Goal: Task Accomplishment & Management: Manage account settings

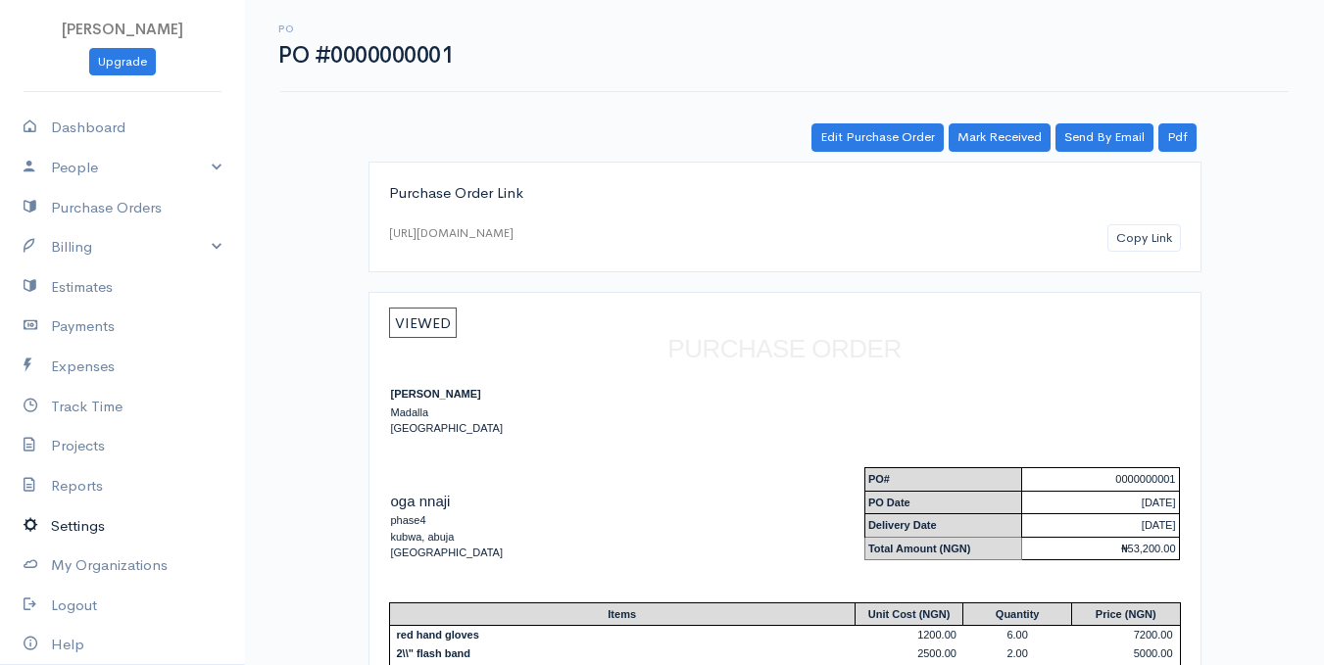
click at [121, 514] on link "Settings" at bounding box center [122, 527] width 245 height 40
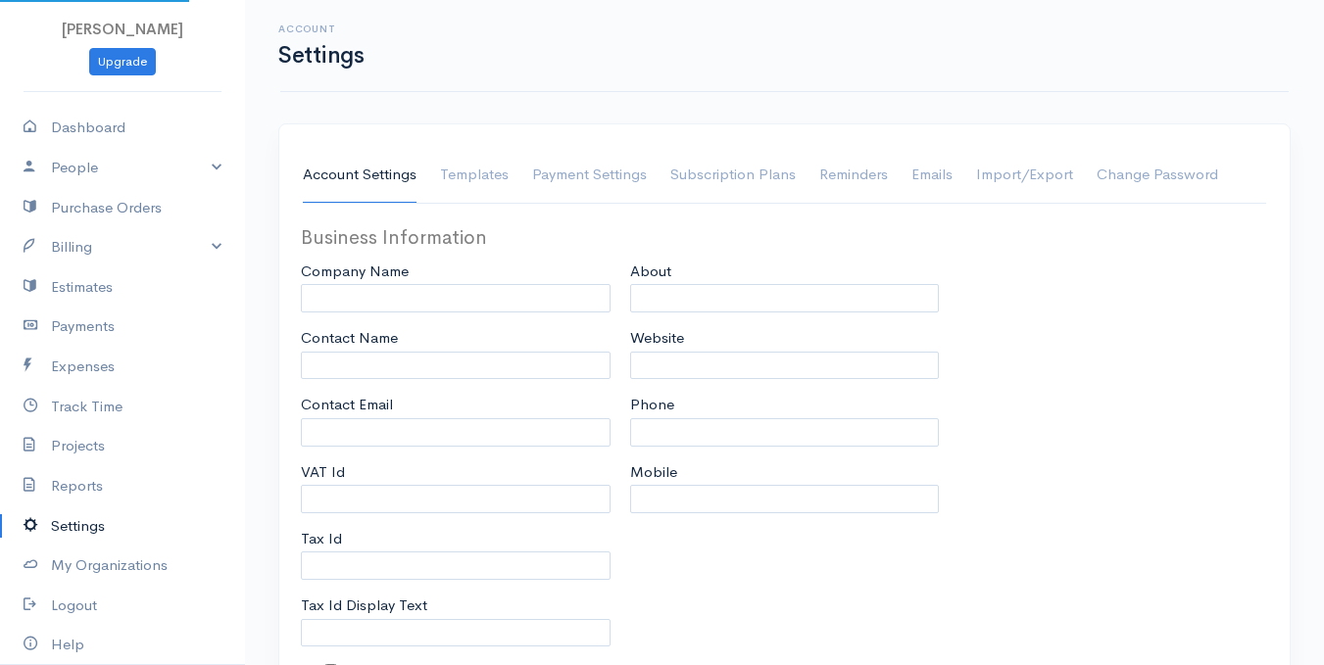
type input "[PERSON_NAME]"
type input "[EMAIL_ADDRESS][DOMAIN_NAME]"
type input "Tax Id"
select select
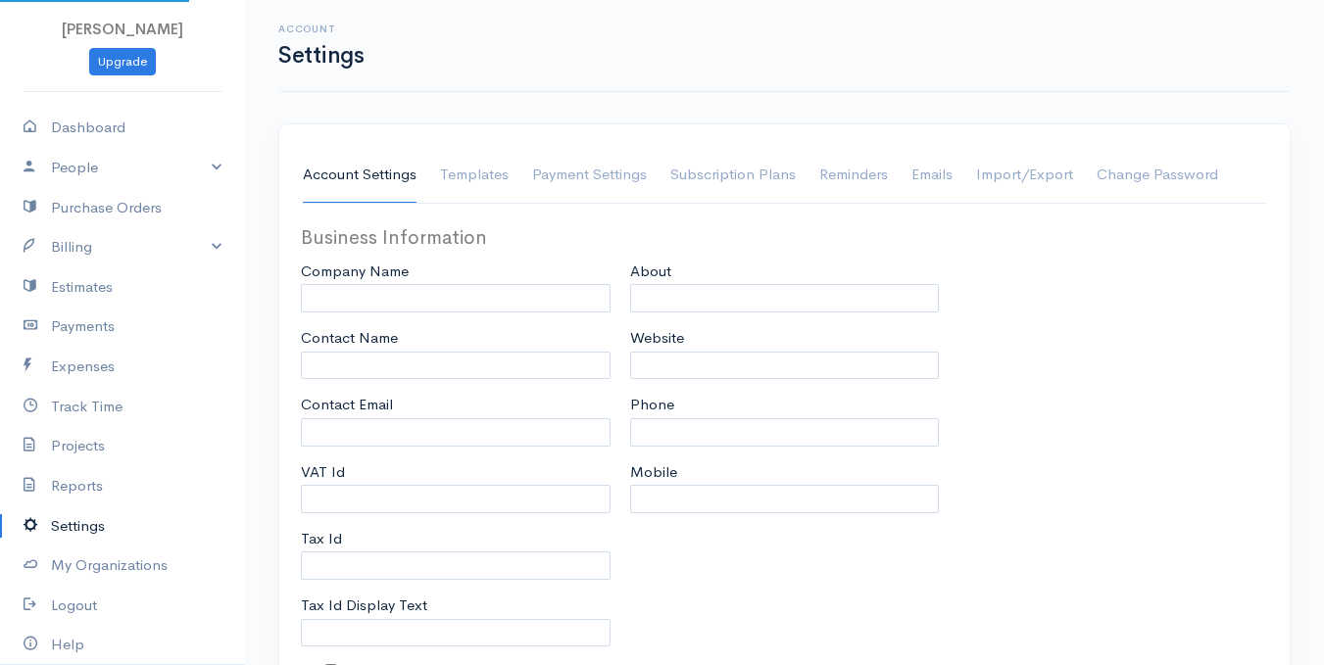
type input "Madalla"
select select
type input "INVOICE"
type input "1"
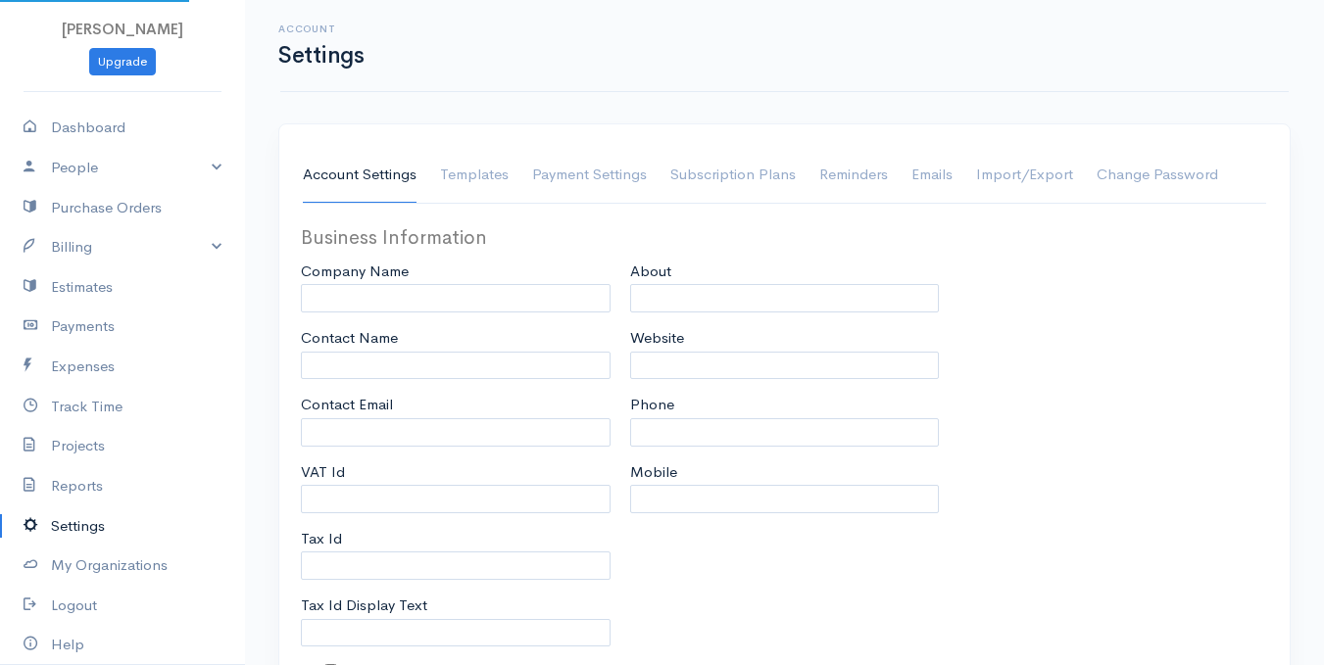
select select "3"
select select "[GEOGRAPHIC_DATA]"
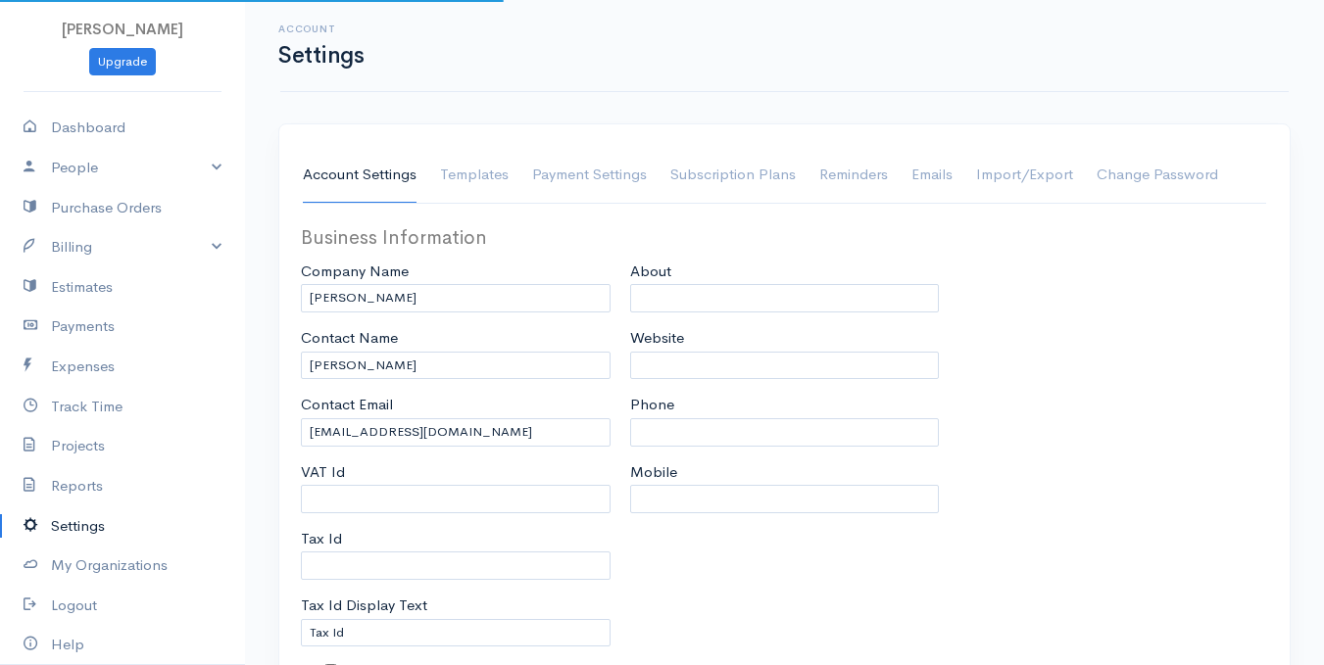
select select "NGN"
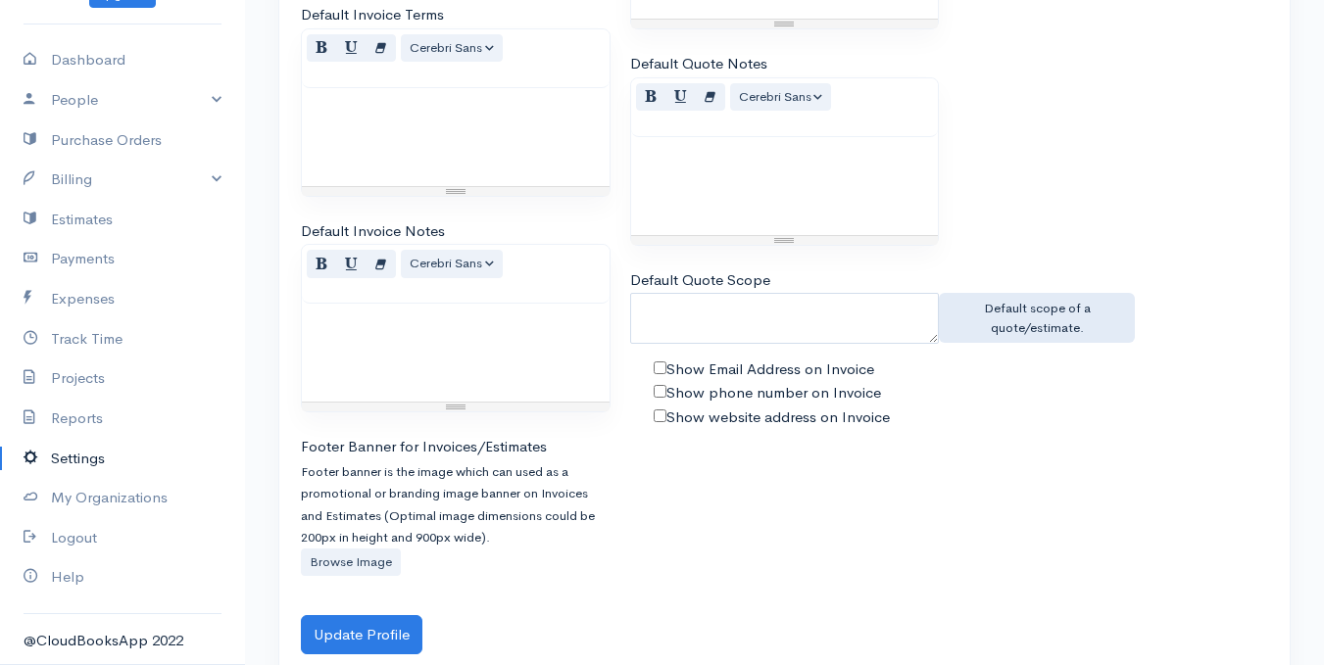
scroll to position [1374, 0]
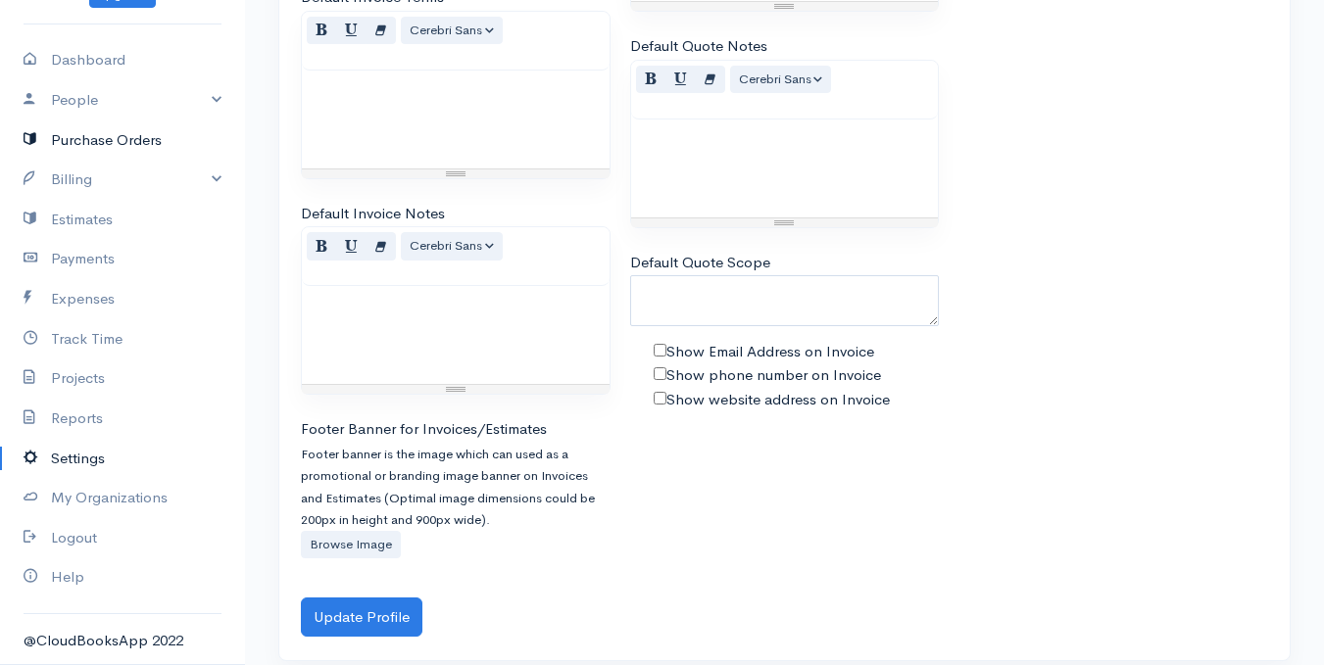
click at [157, 153] on link "Purchase Orders" at bounding box center [122, 141] width 245 height 40
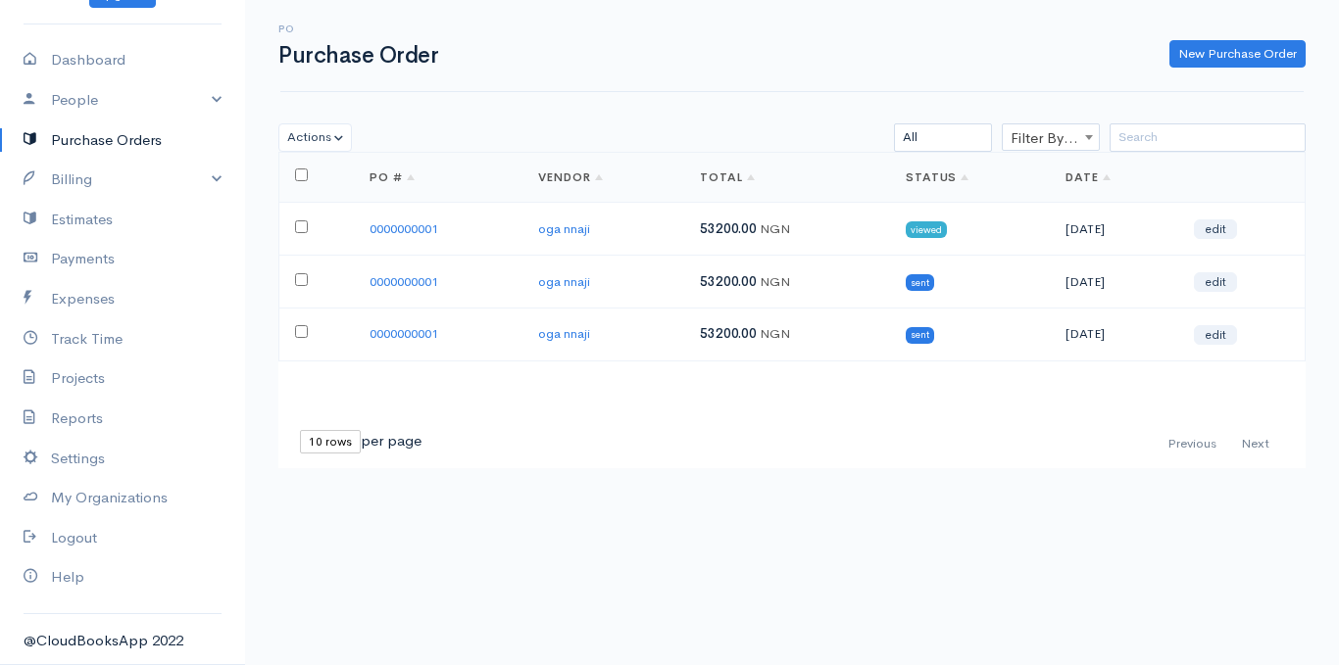
click at [351, 141] on div "Actions Delete Print Send Mark as Sent Mark as Received" at bounding box center [356, 137] width 174 height 28
click at [326, 135] on button "Actions" at bounding box center [314, 137] width 73 height 28
click at [324, 177] on link "Delete" at bounding box center [360, 178] width 163 height 34
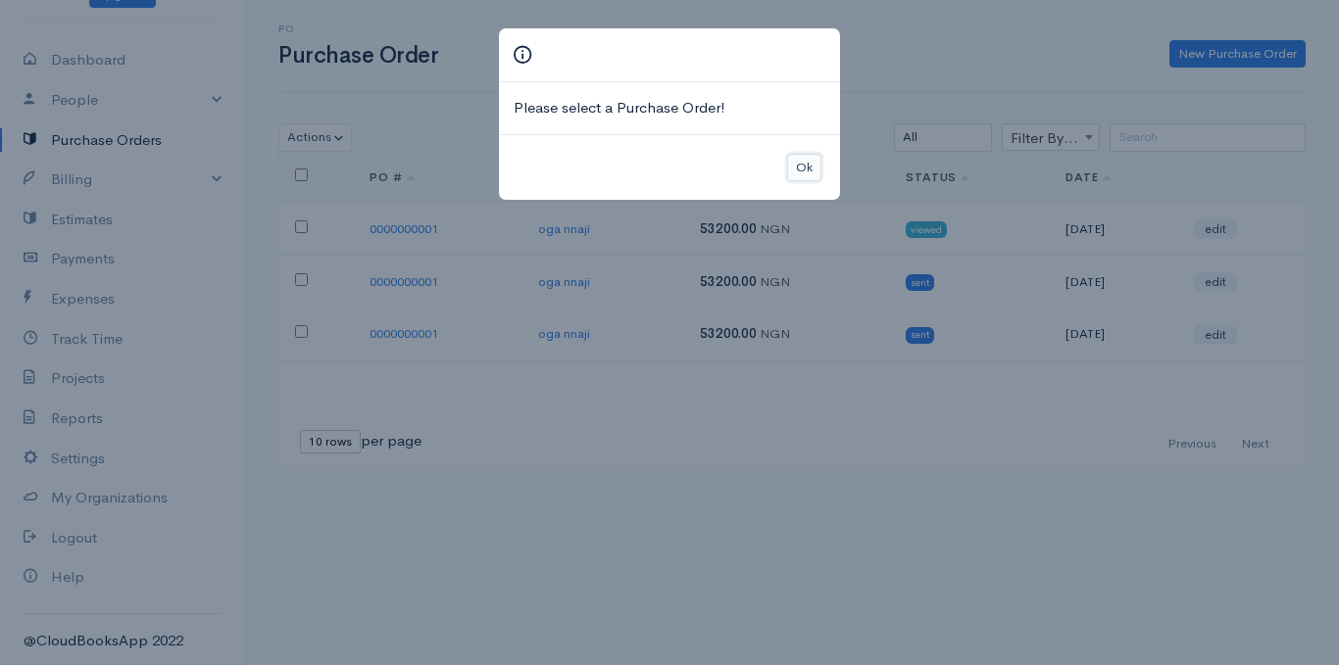
click at [805, 176] on button "Ok" at bounding box center [804, 168] width 34 height 28
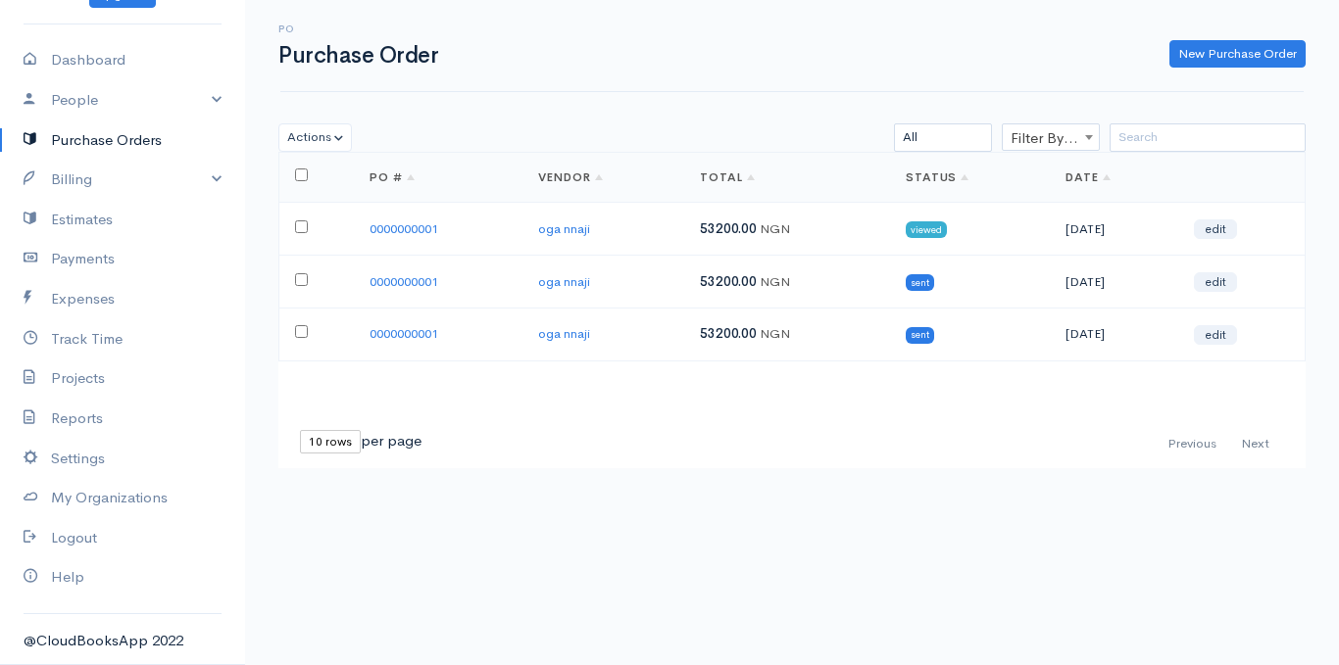
click at [294, 218] on td at bounding box center [316, 229] width 75 height 53
click at [300, 225] on input "checkbox" at bounding box center [301, 226] width 13 height 13
checkbox input "true"
click at [297, 275] on input "checkbox" at bounding box center [301, 279] width 13 height 13
checkbox input "true"
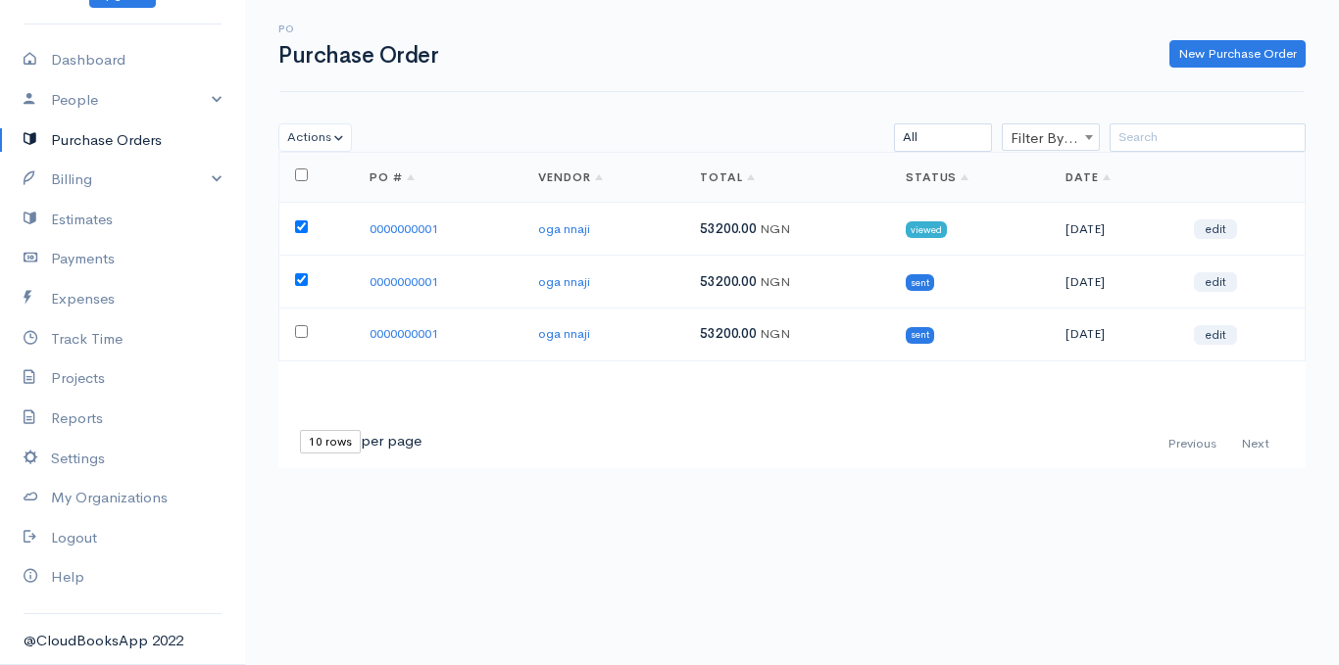
click at [306, 325] on input "checkbox" at bounding box center [301, 331] width 13 height 13
checkbox input "true"
click at [315, 129] on button "Actions" at bounding box center [314, 137] width 73 height 28
click at [315, 183] on link "Delete" at bounding box center [360, 178] width 163 height 34
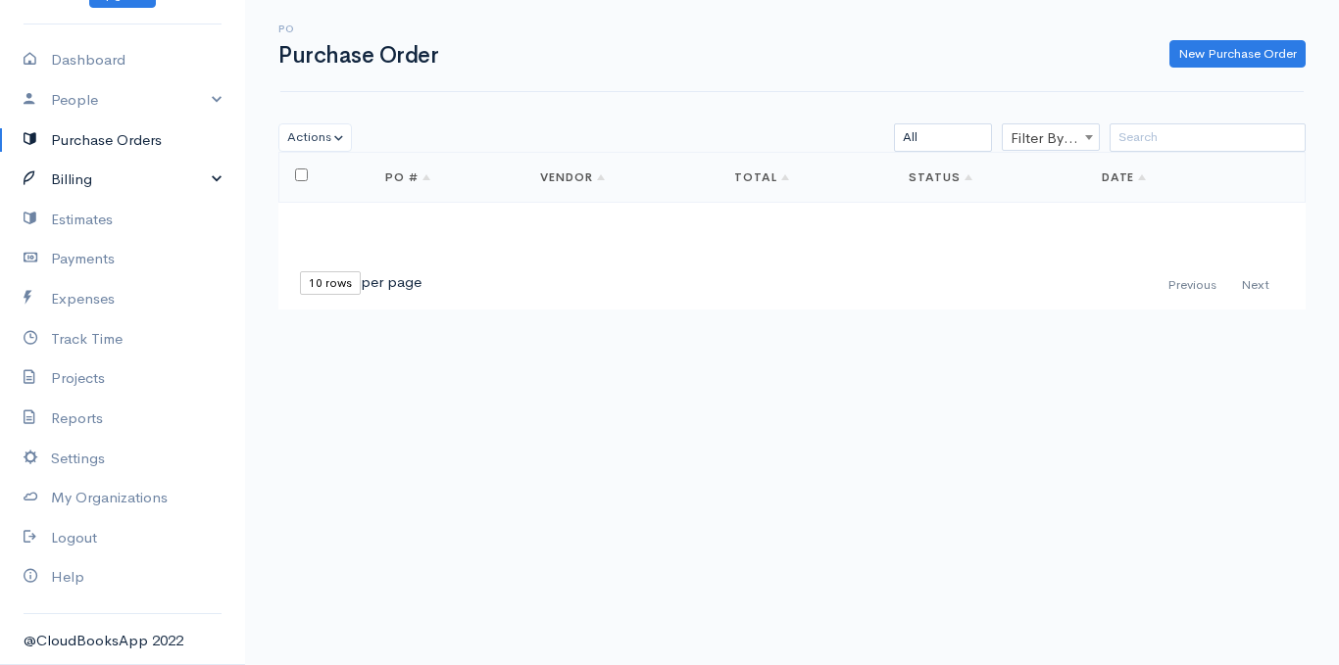
click at [159, 192] on link "Billing" at bounding box center [122, 180] width 245 height 40
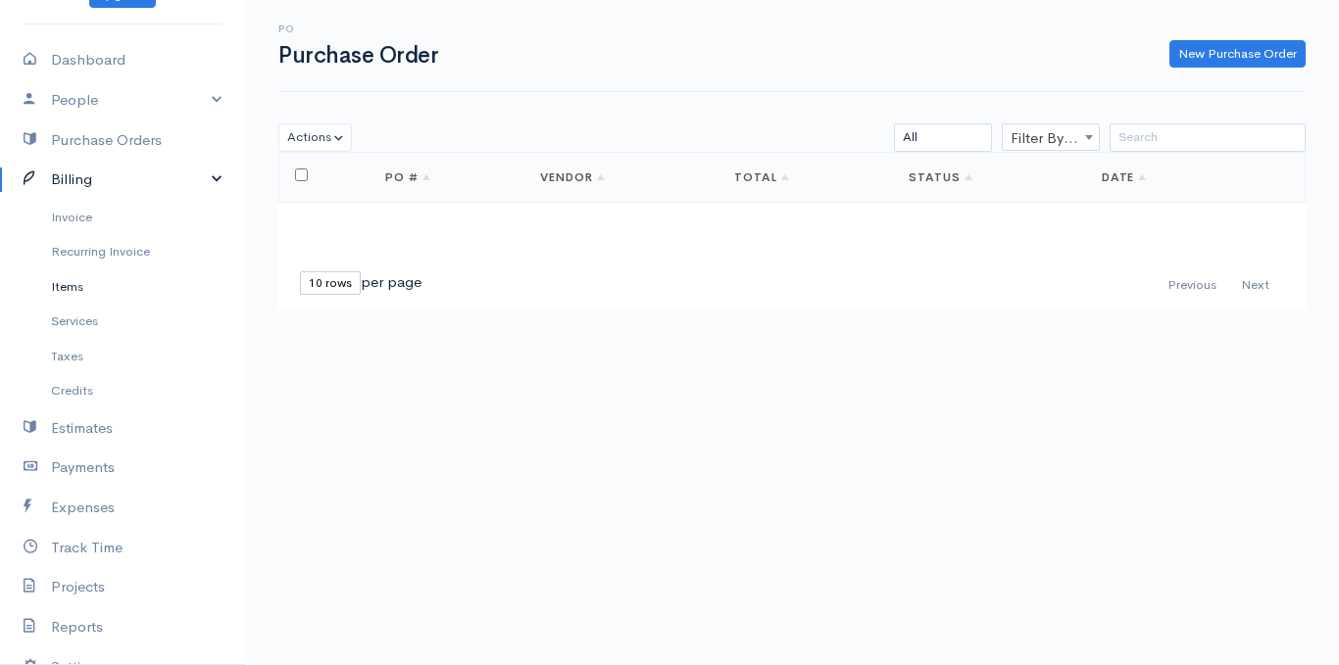
click at [73, 289] on link "Items" at bounding box center [122, 286] width 245 height 35
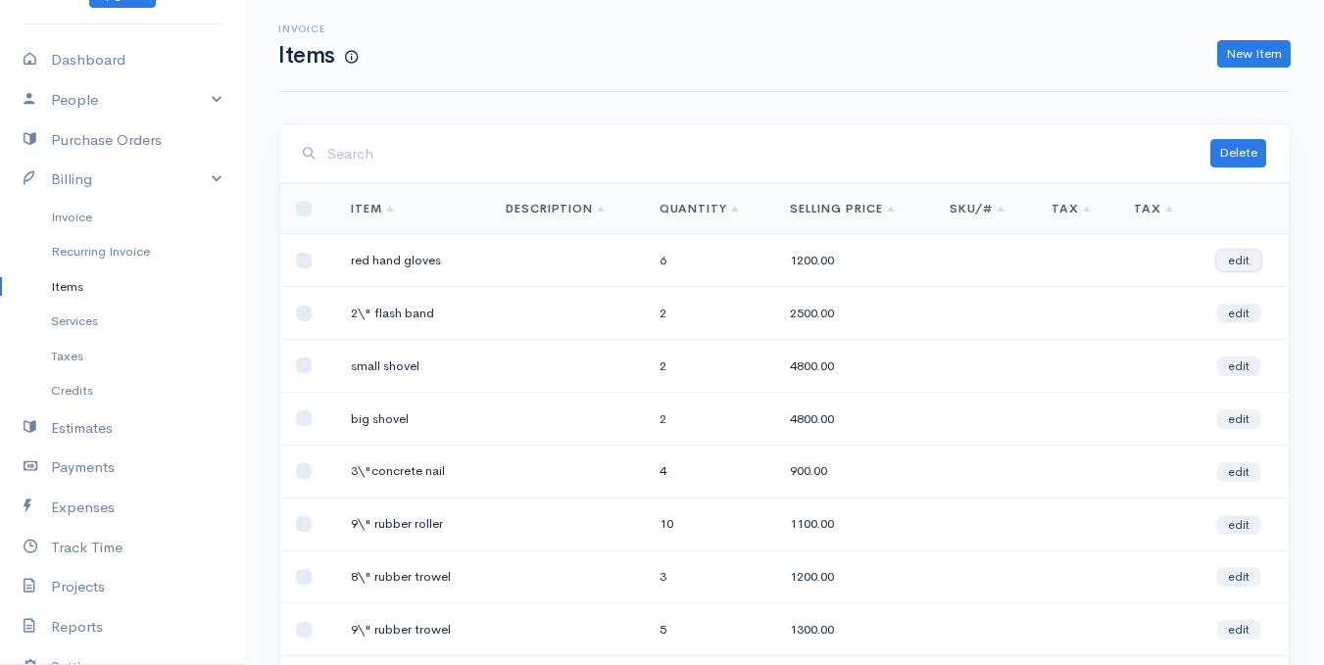
click at [1236, 259] on link "edit" at bounding box center [1238, 261] width 43 height 20
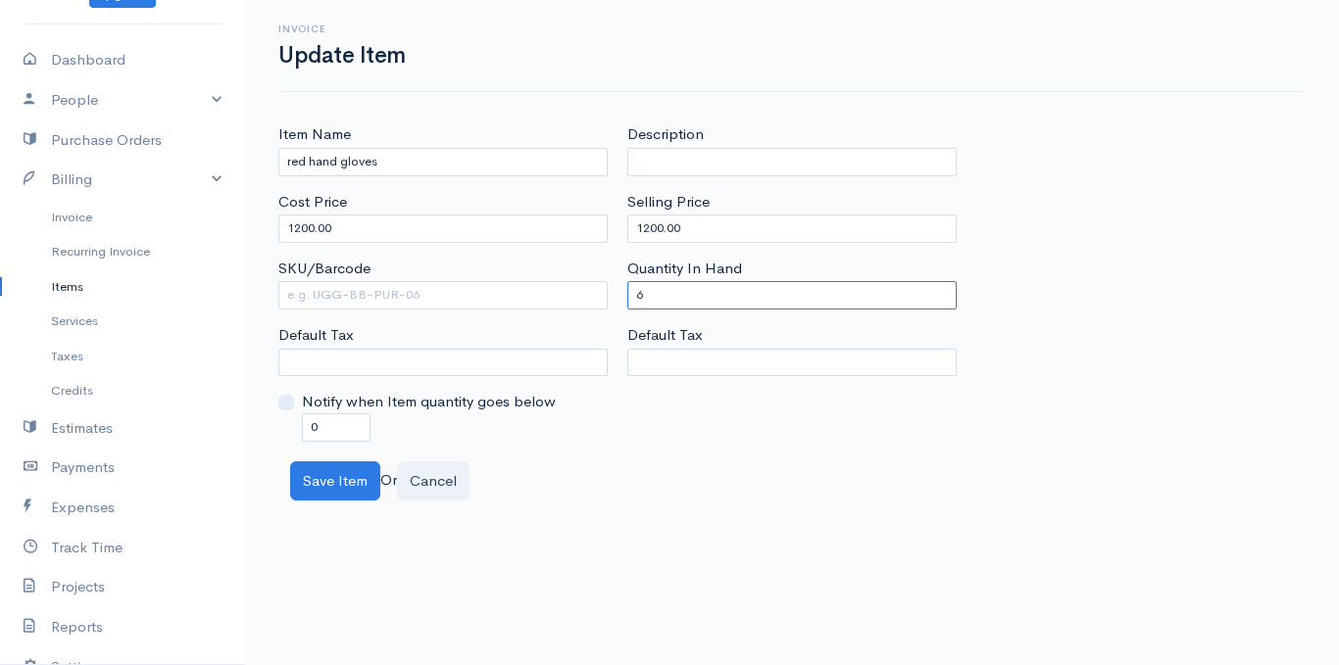
click at [680, 296] on input "6" at bounding box center [791, 295] width 329 height 28
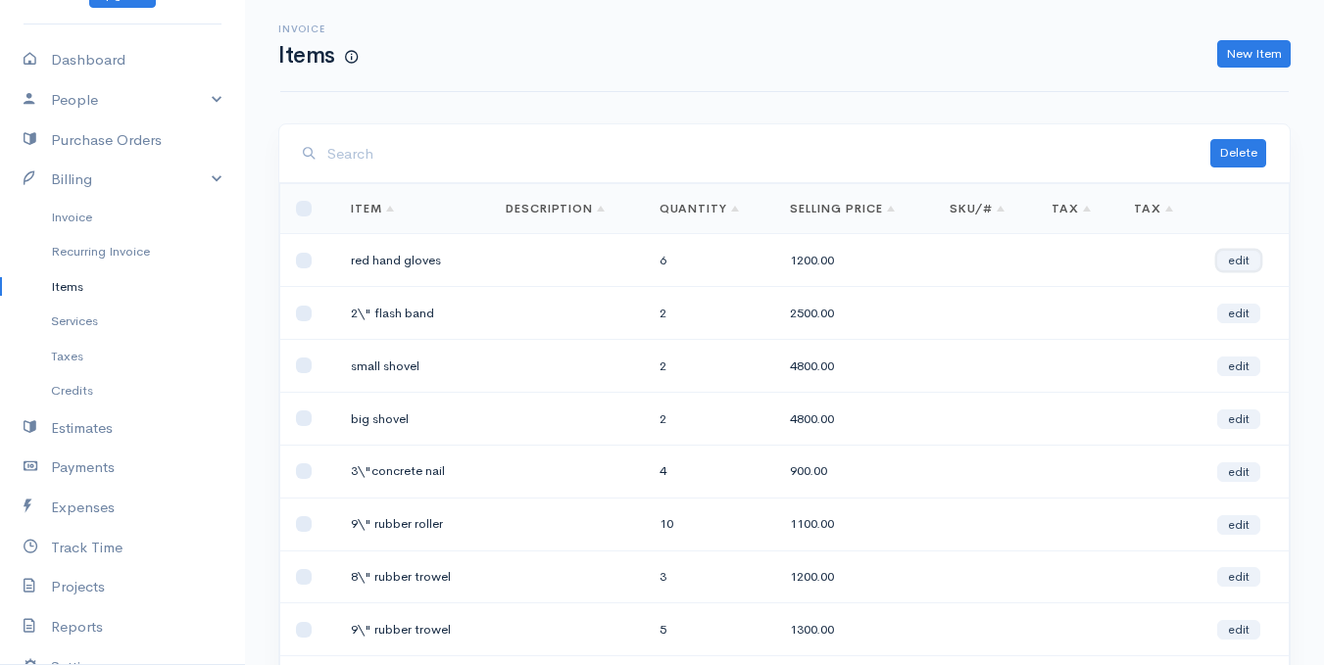
click at [1252, 258] on link "edit" at bounding box center [1238, 261] width 43 height 20
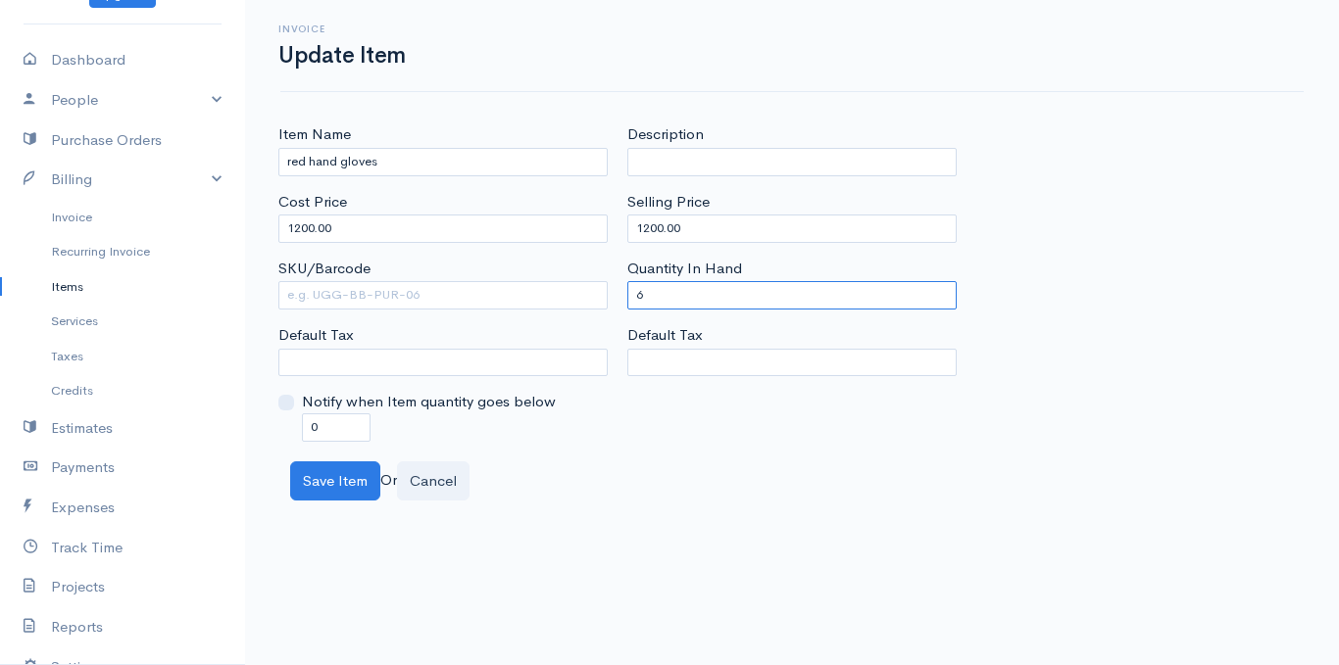
click at [708, 303] on input "6" at bounding box center [791, 295] width 329 height 28
type input "0"
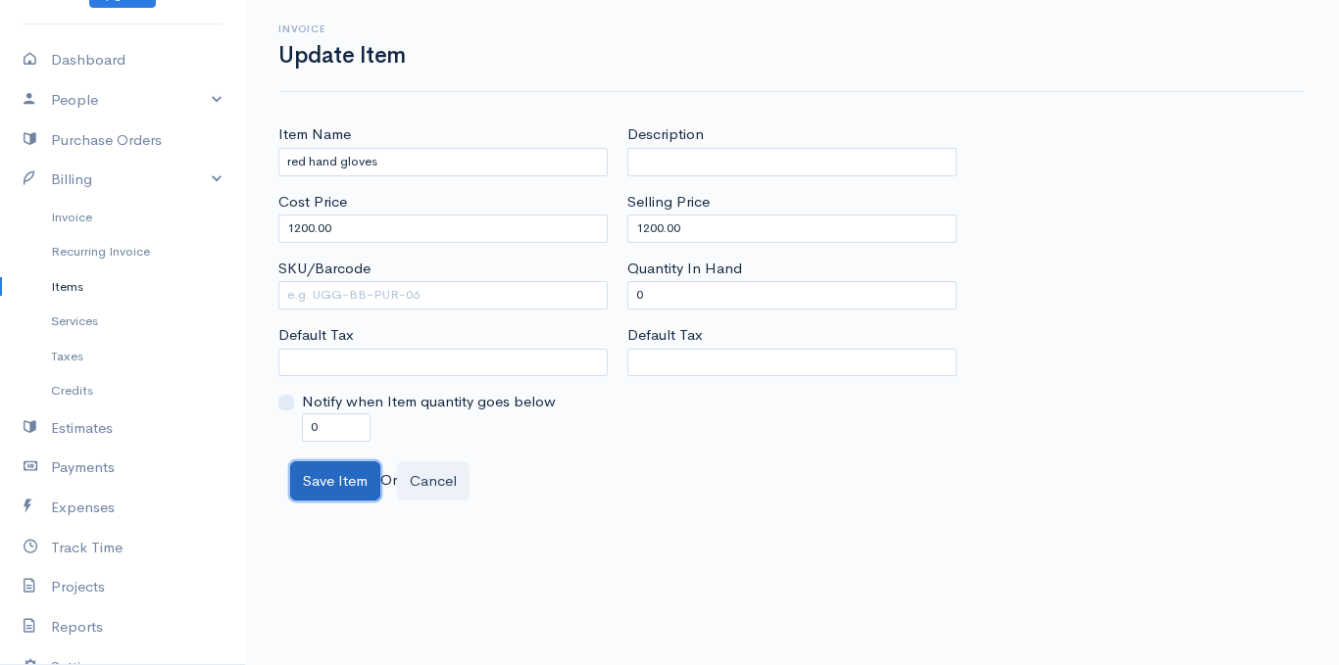
click at [314, 484] on button "Save Item" at bounding box center [335, 482] width 90 height 40
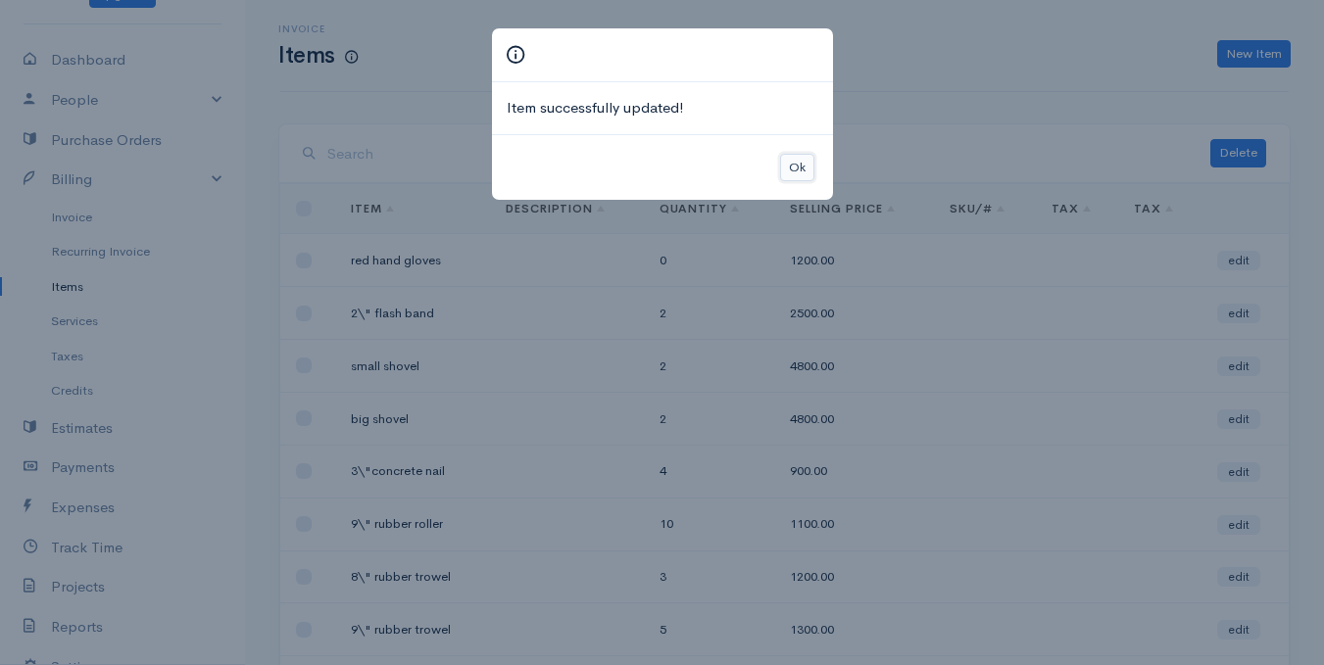
click at [802, 169] on button "Ok" at bounding box center [797, 168] width 34 height 28
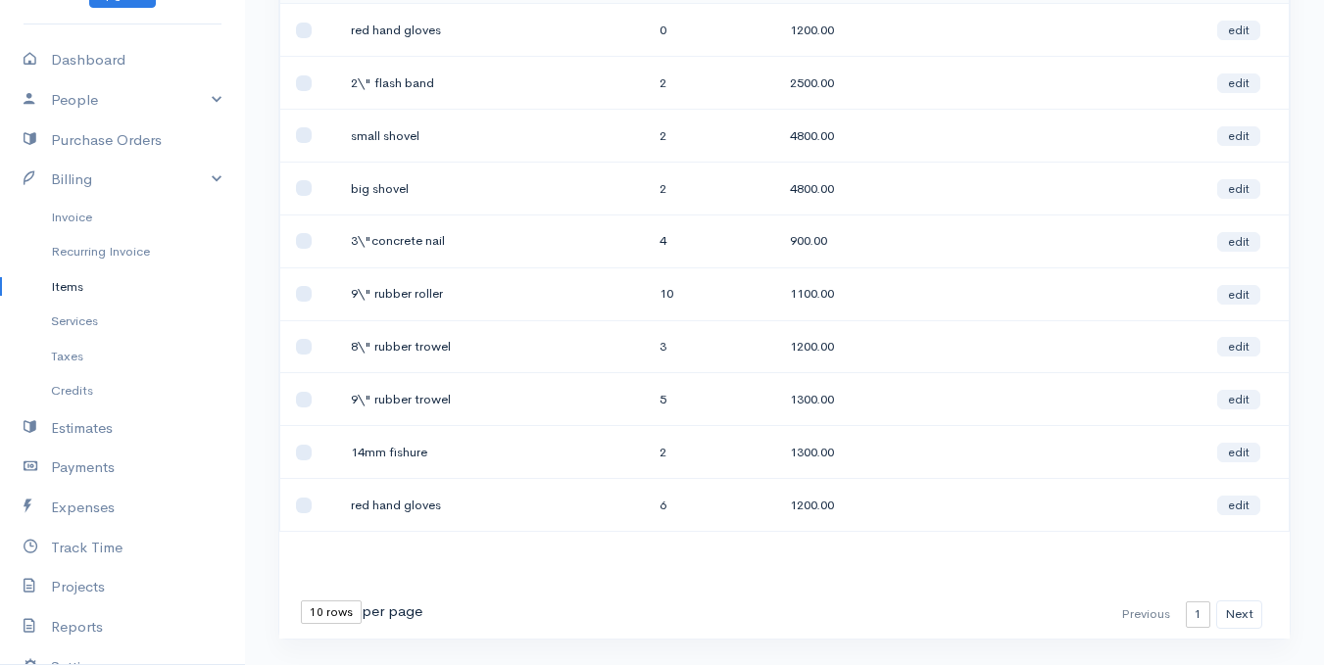
scroll to position [277, 0]
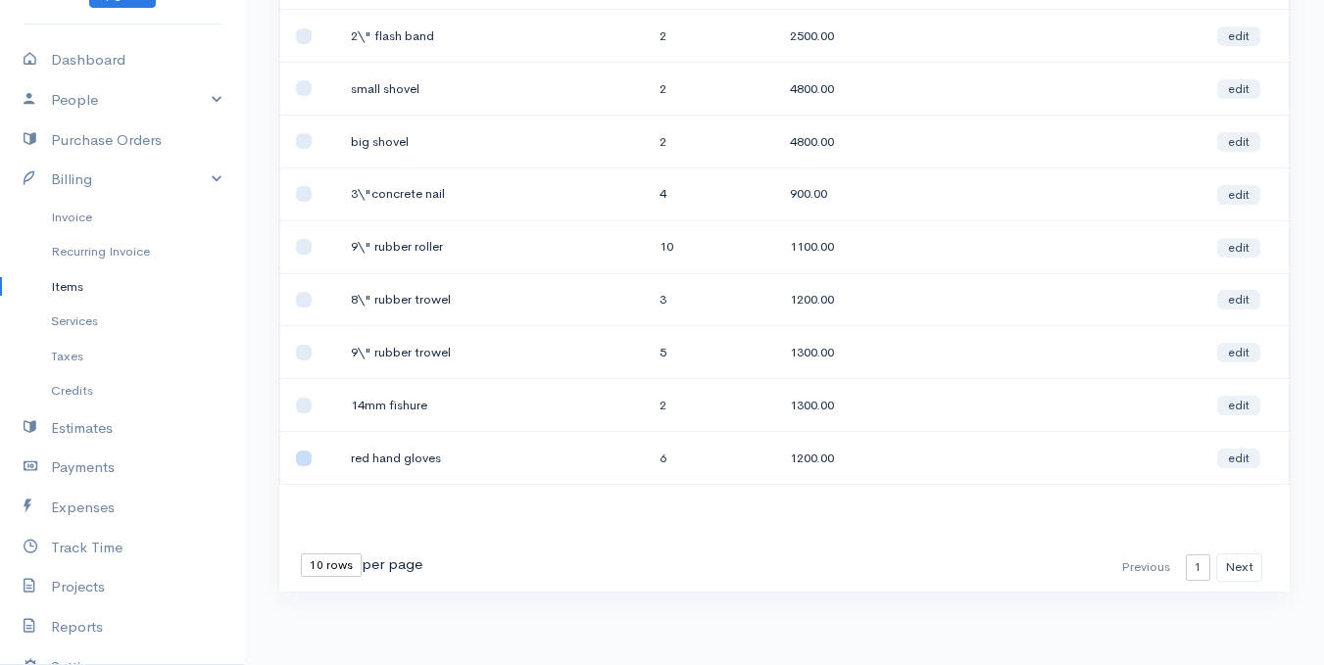
click at [301, 461] on input "checkbox" at bounding box center [304, 459] width 16 height 16
checkbox input "true"
click at [1228, 456] on link "edit" at bounding box center [1238, 459] width 43 height 20
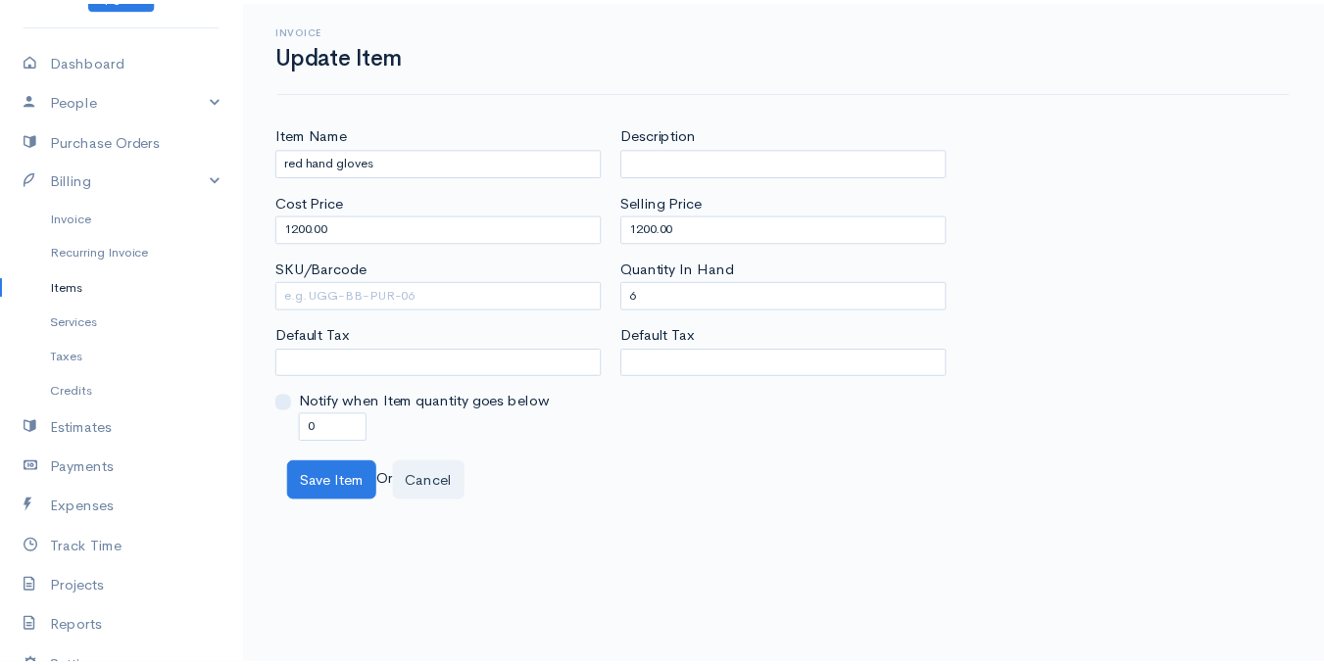
scroll to position [276, 0]
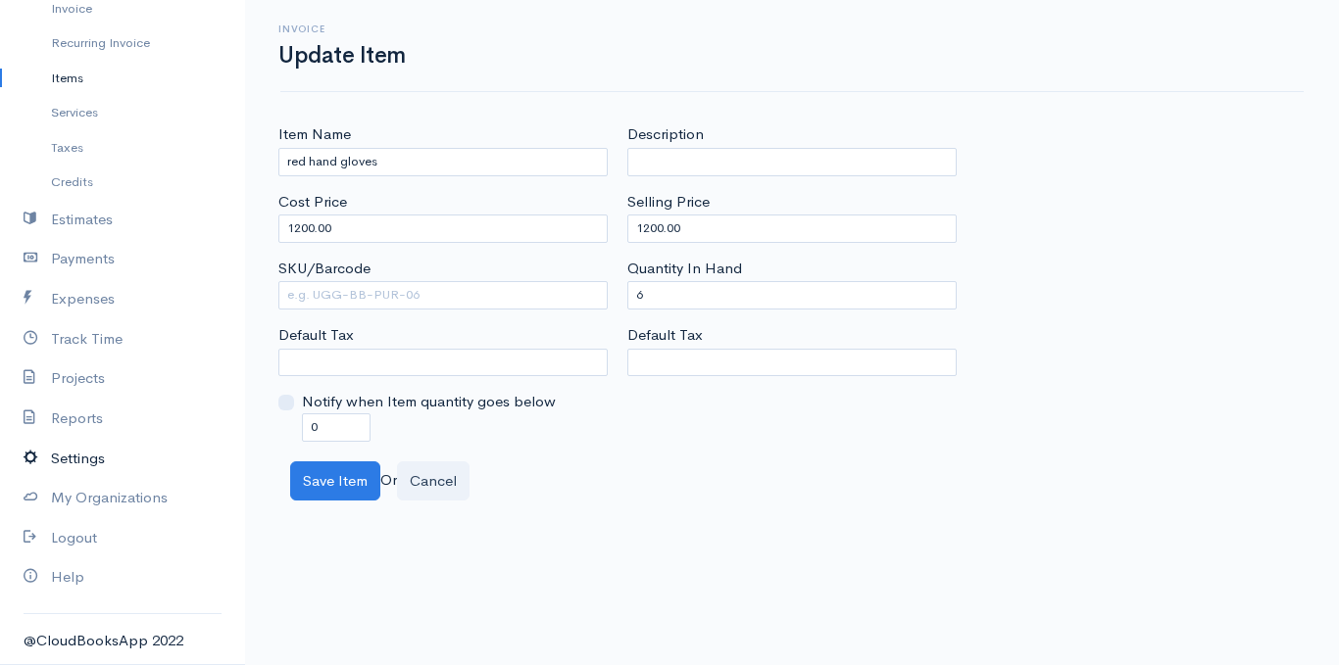
click at [105, 459] on link "Settings" at bounding box center [122, 459] width 245 height 40
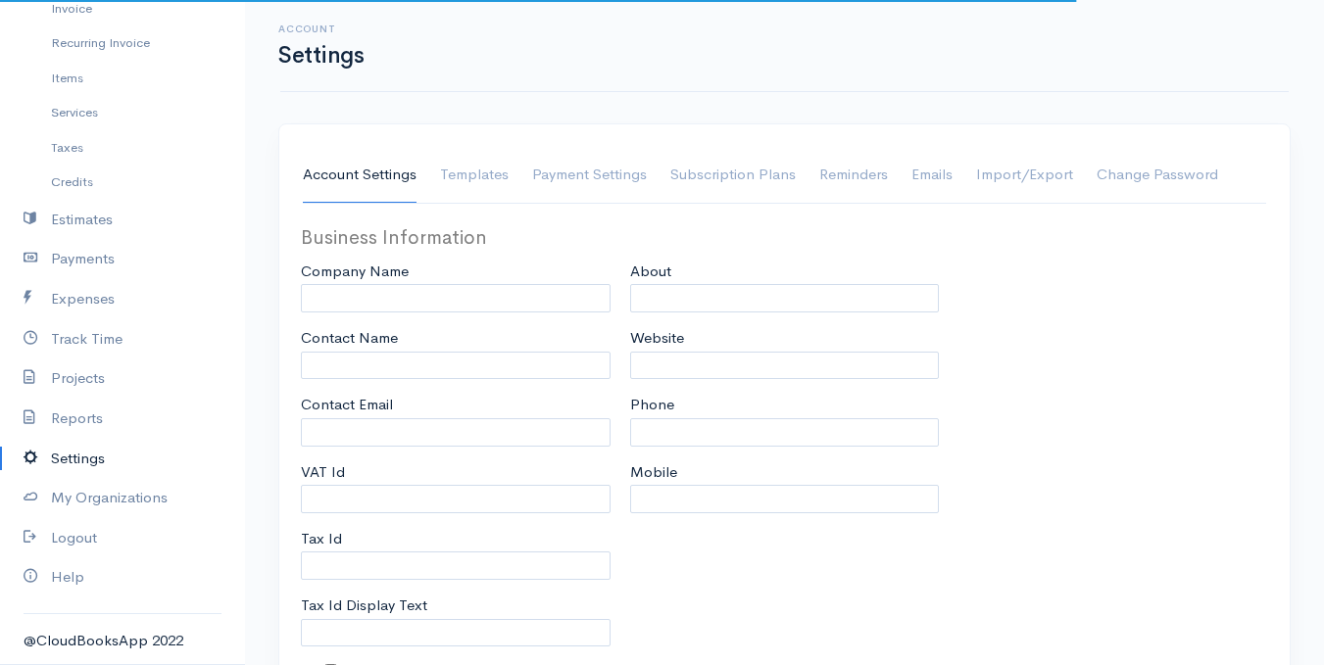
type input "[PERSON_NAME]"
type input "[EMAIL_ADDRESS][DOMAIN_NAME]"
type input "Tax Id"
select select
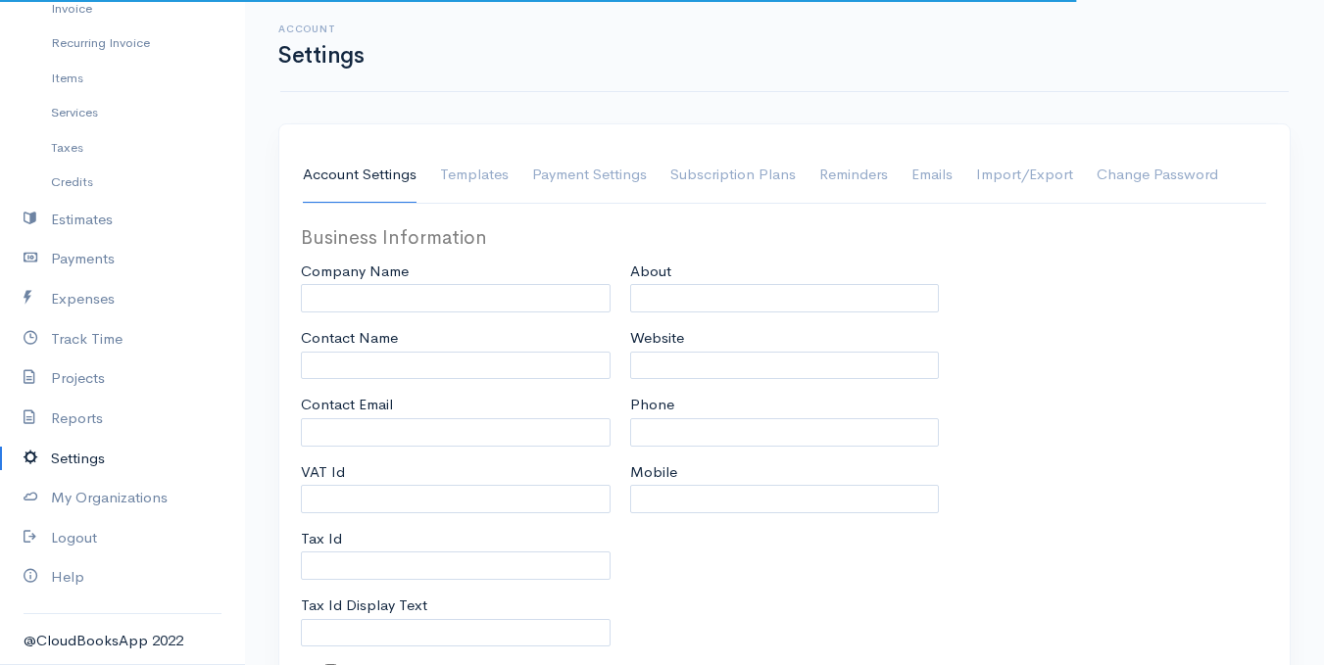
type input "Madalla"
select select
type input "INVOICE"
type input "1"
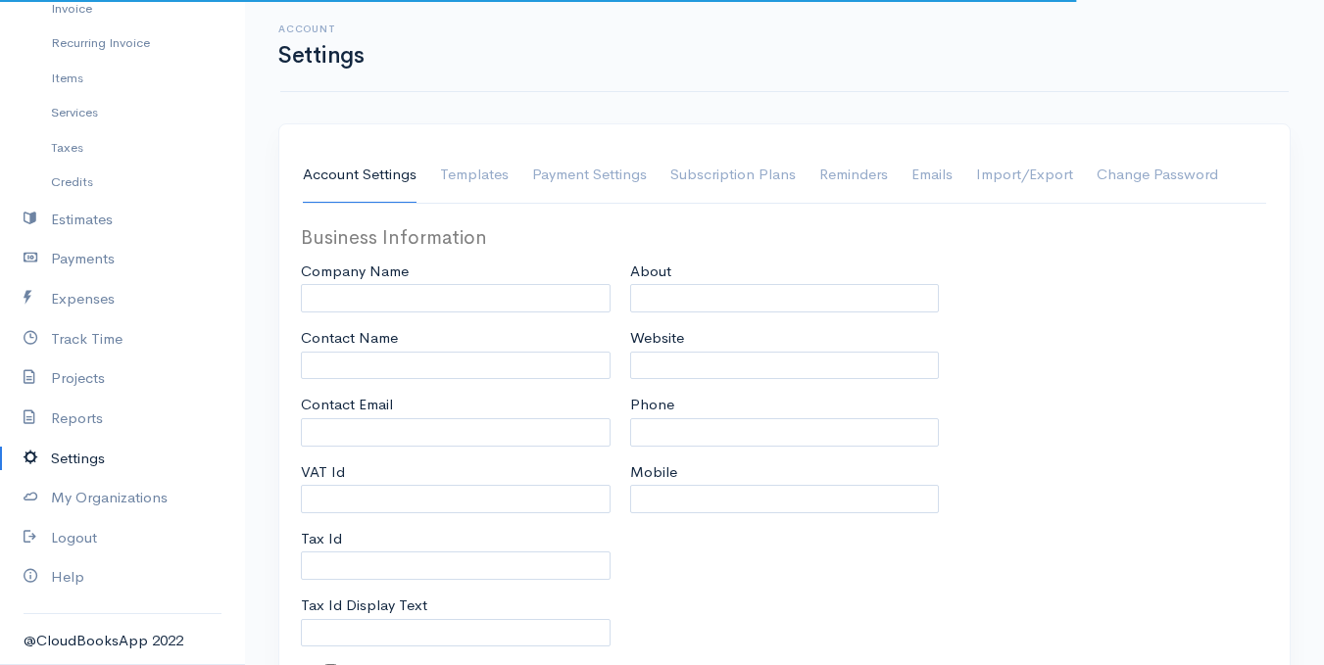
select select "3"
select select "[GEOGRAPHIC_DATA]"
select select "NGN"
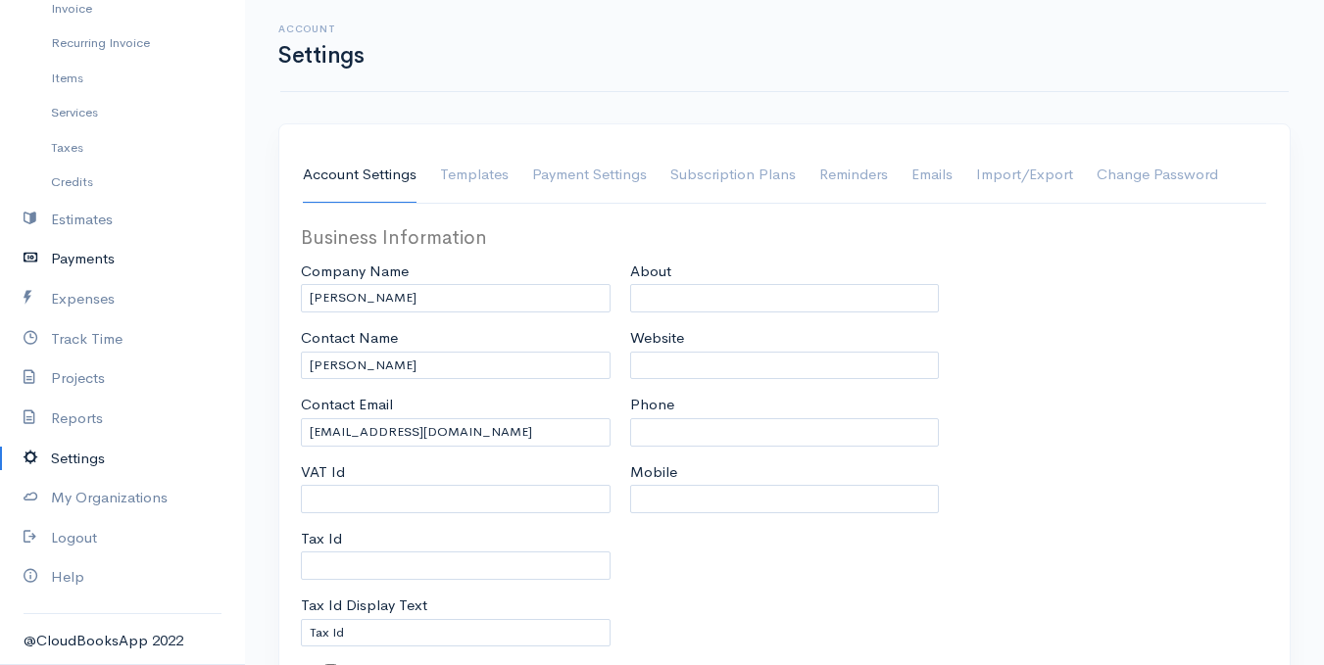
click at [110, 268] on link "Payments" at bounding box center [122, 259] width 245 height 40
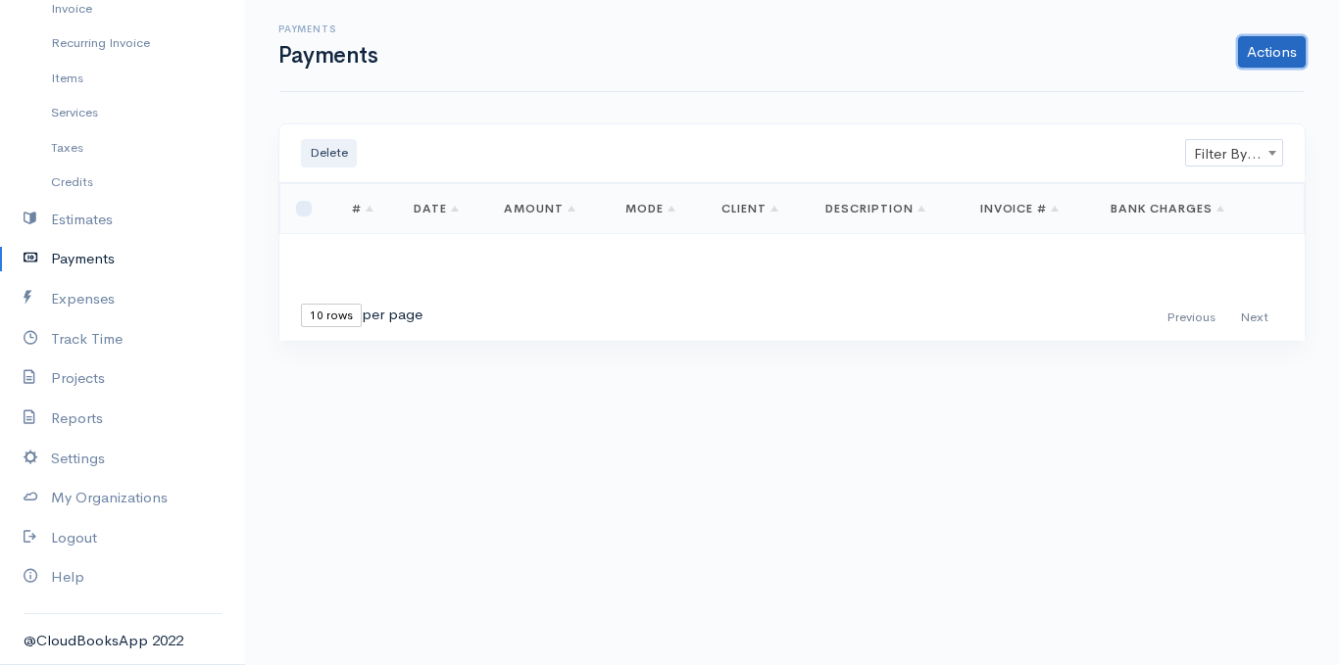
click at [1289, 45] on link "Actions" at bounding box center [1272, 51] width 68 height 31
click at [1067, 359] on div "Delete Filter By Client Filter By Client Loading ... First Previous Next Last 1…" at bounding box center [792, 244] width 1047 height 242
click at [73, 215] on link "Estimates" at bounding box center [122, 220] width 245 height 40
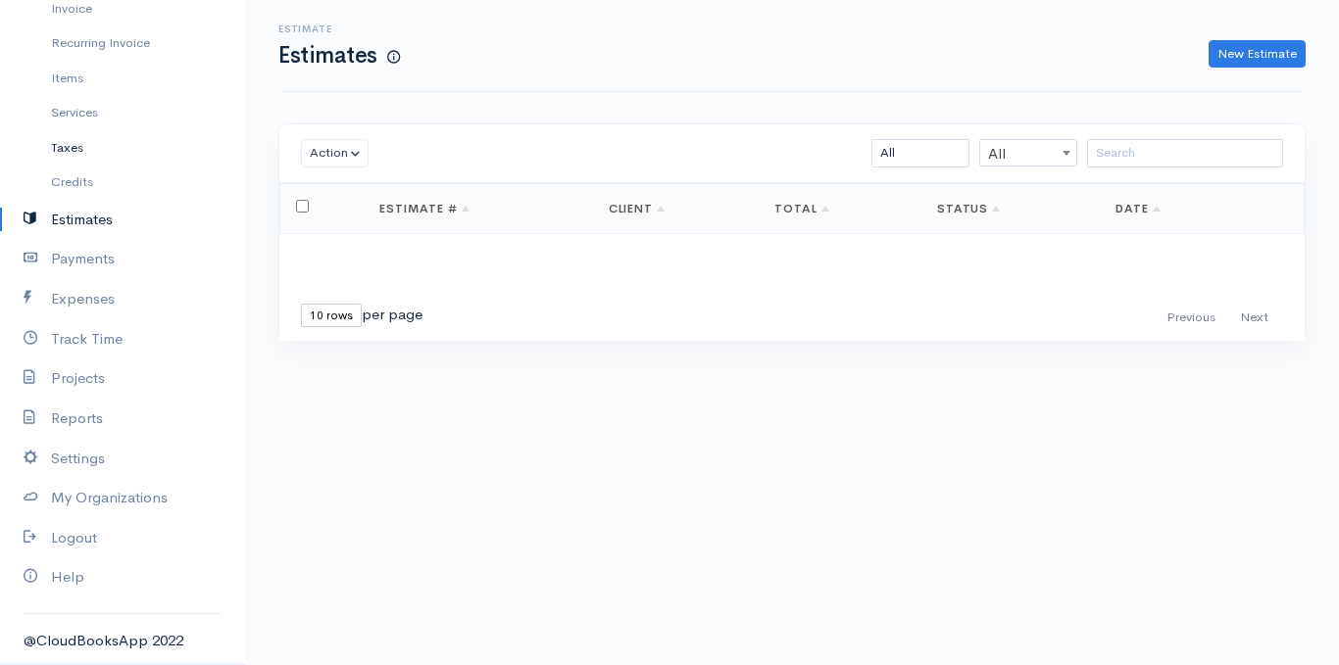
click at [90, 163] on link "Taxes" at bounding box center [122, 147] width 245 height 35
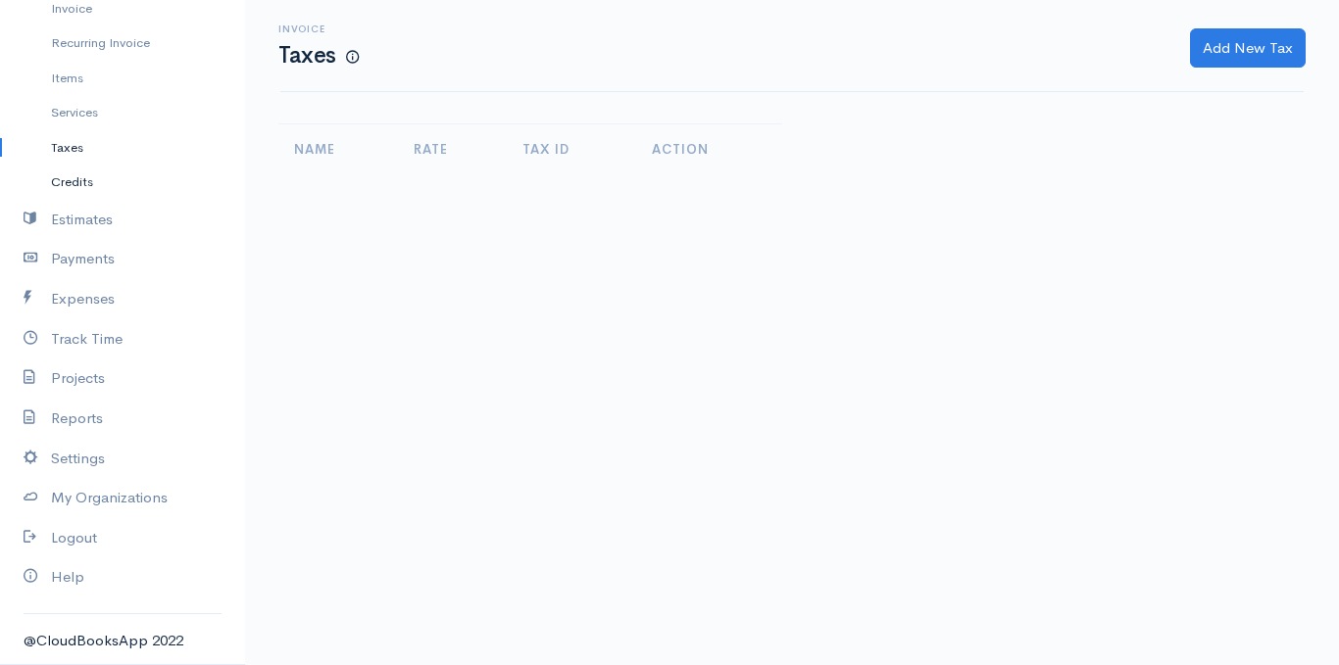
click at [92, 181] on link "Credits" at bounding box center [122, 182] width 245 height 35
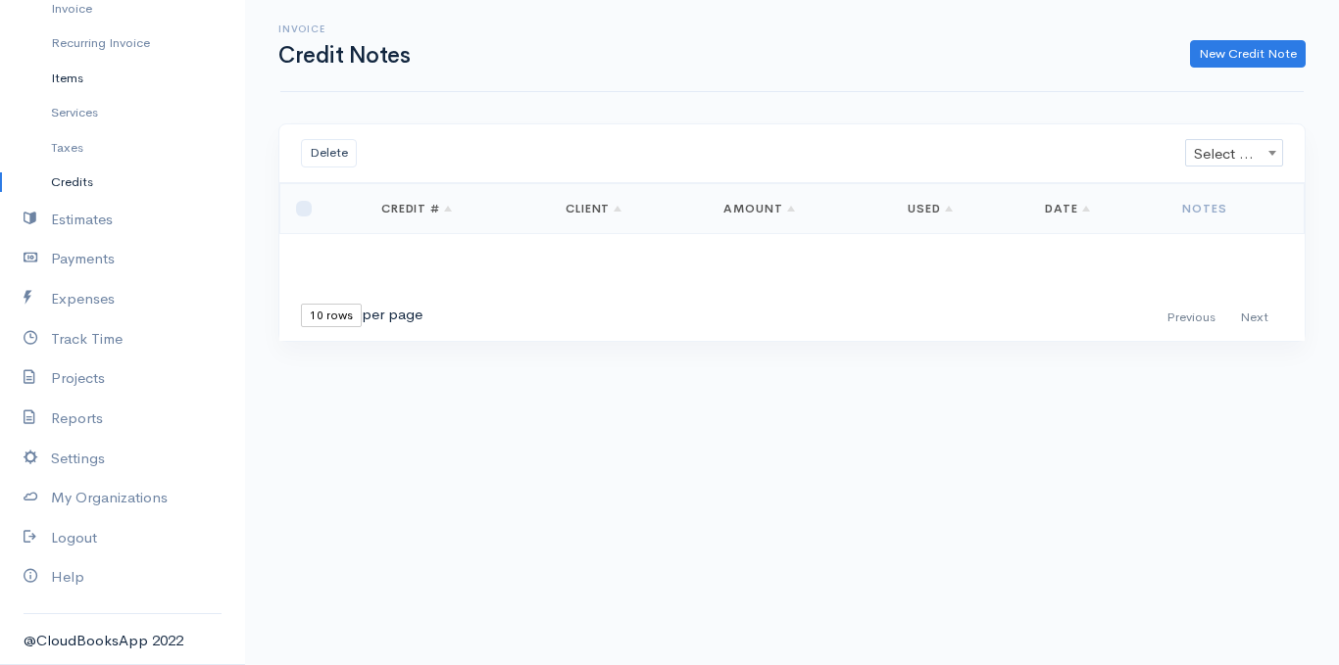
click at [109, 73] on link "Items" at bounding box center [122, 78] width 245 height 35
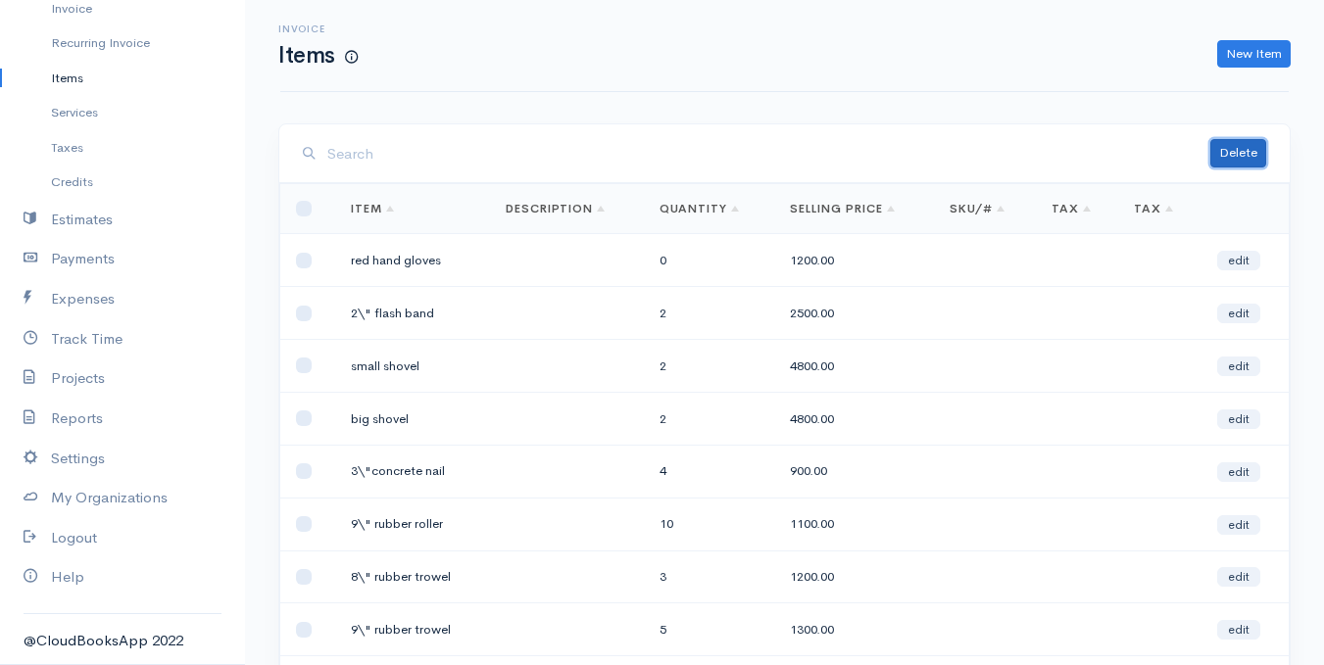
click at [1249, 147] on button "Delete" at bounding box center [1238, 153] width 56 height 28
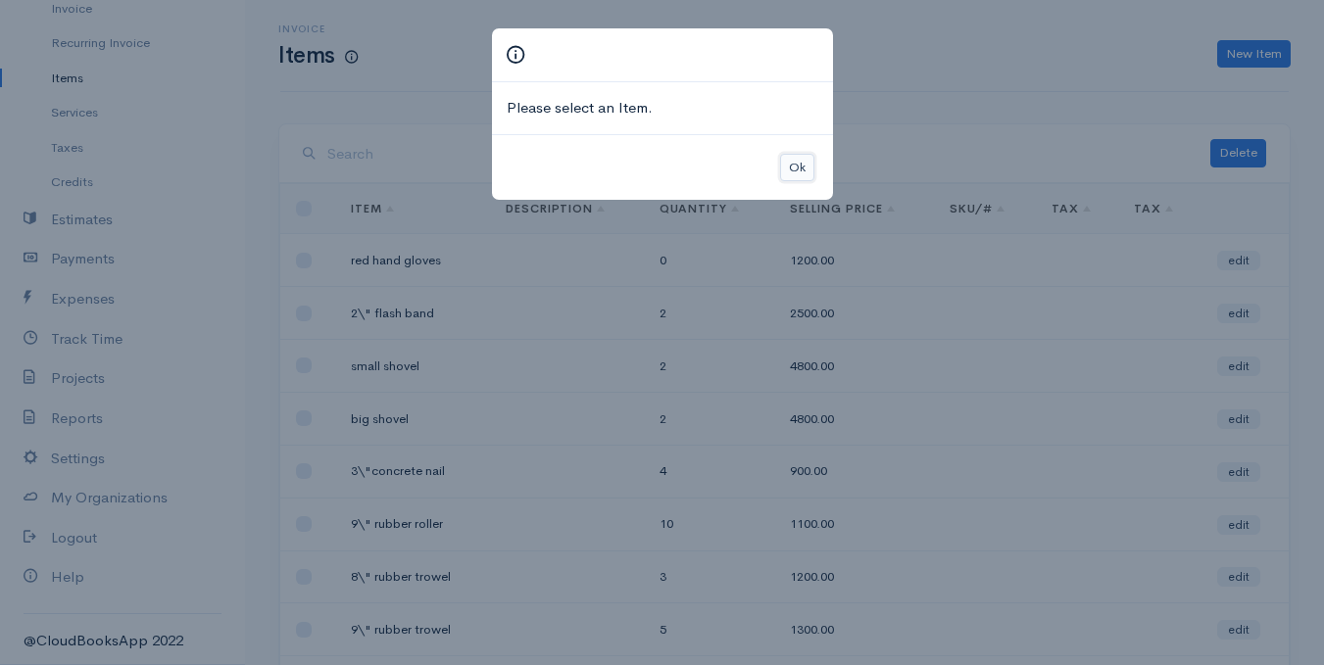
click at [799, 166] on button "Ok" at bounding box center [797, 168] width 34 height 28
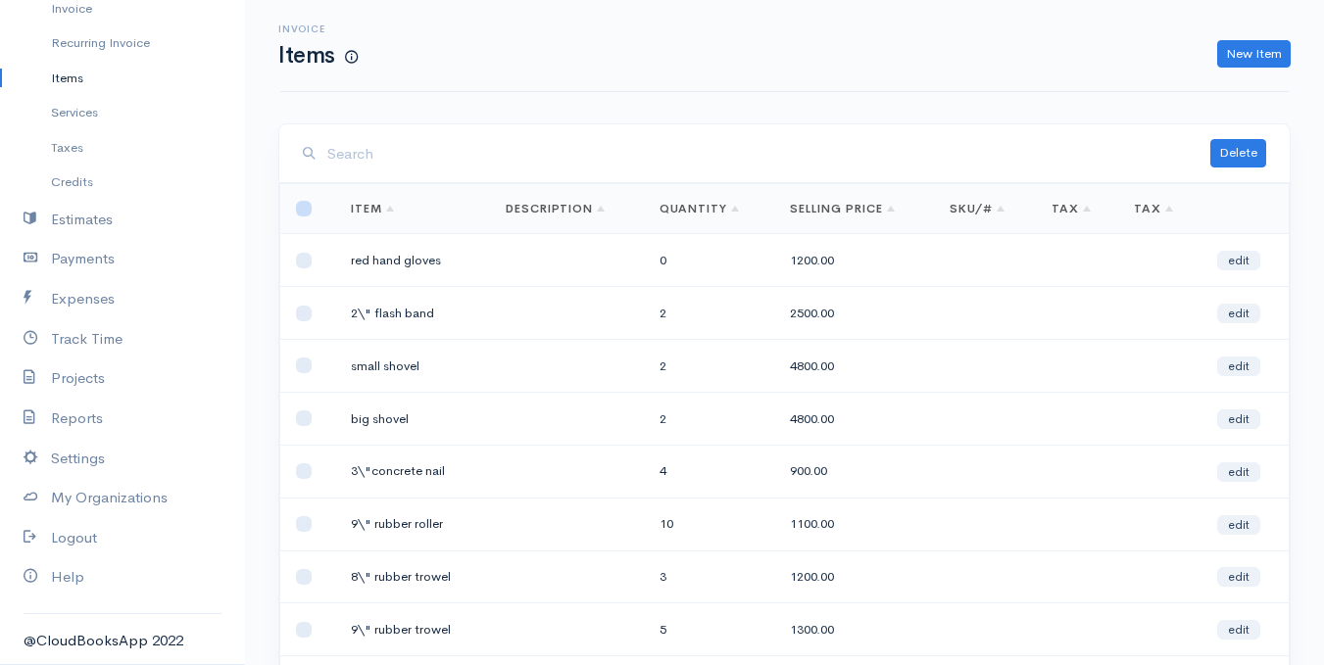
click at [306, 209] on input "checkbox" at bounding box center [304, 209] width 16 height 16
checkbox input "true"
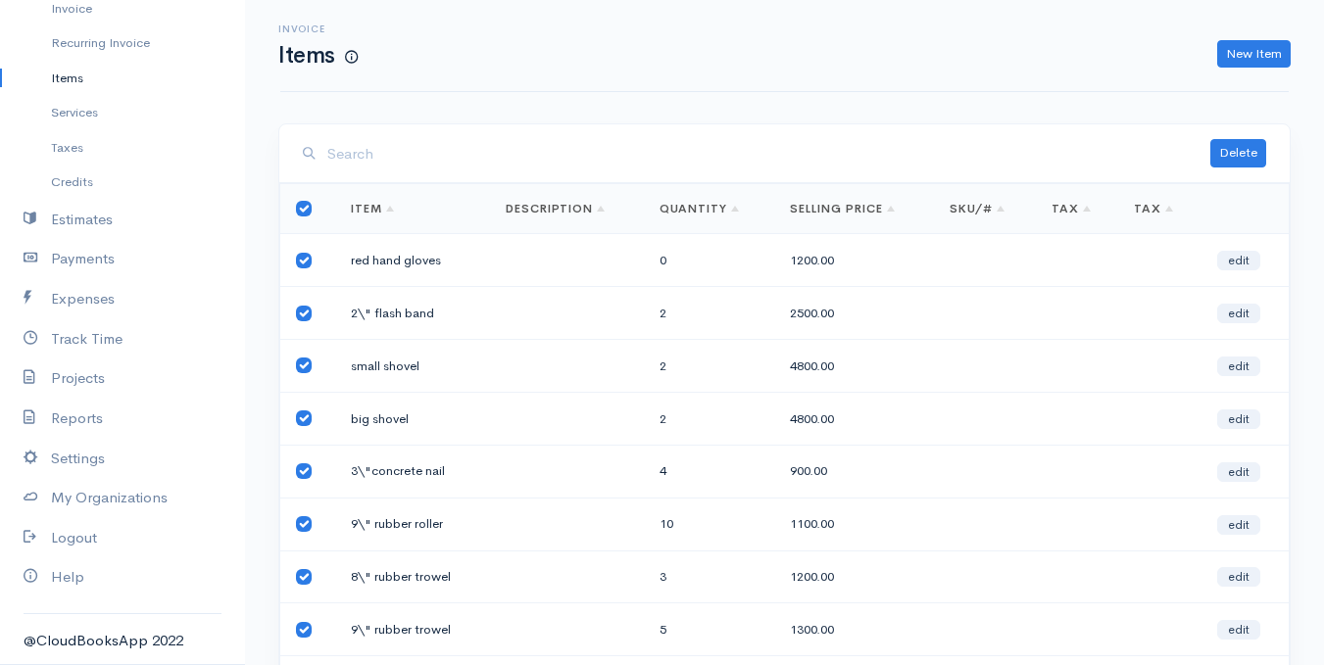
checkbox input "true"
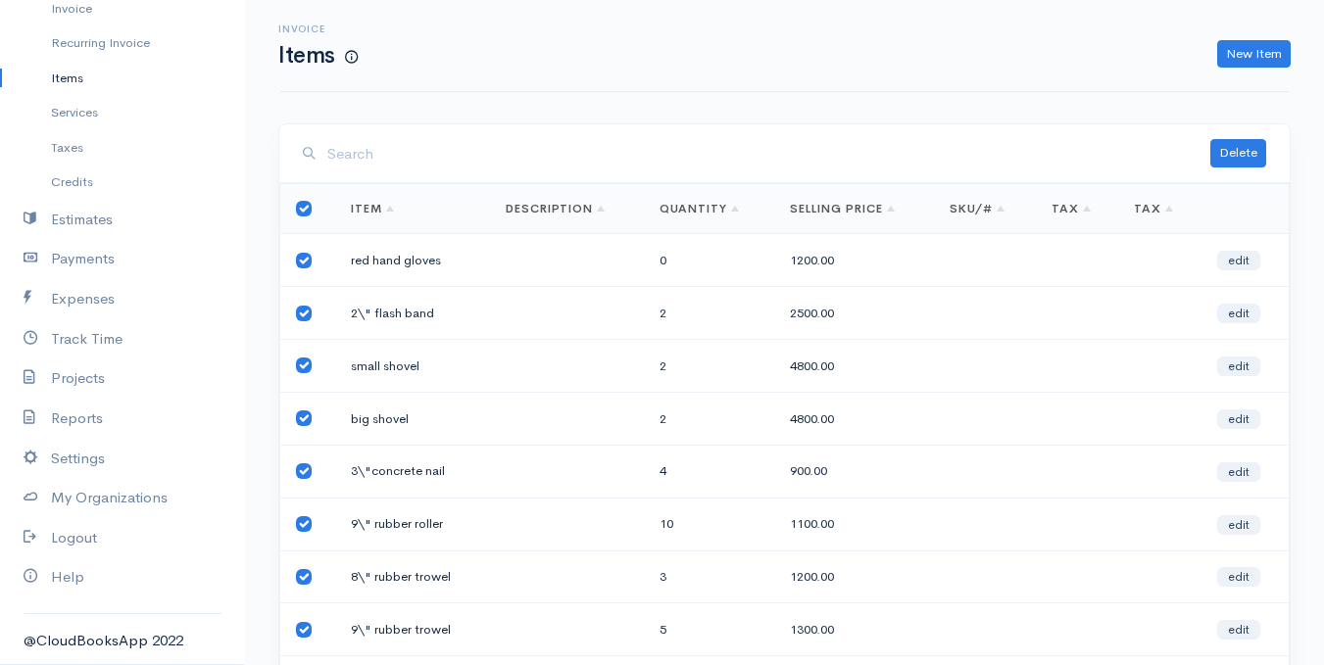
checkbox input "true"
click at [1232, 155] on button "Delete" at bounding box center [1238, 153] width 56 height 28
click at [303, 208] on input "checkbox" at bounding box center [304, 209] width 16 height 16
checkbox input "false"
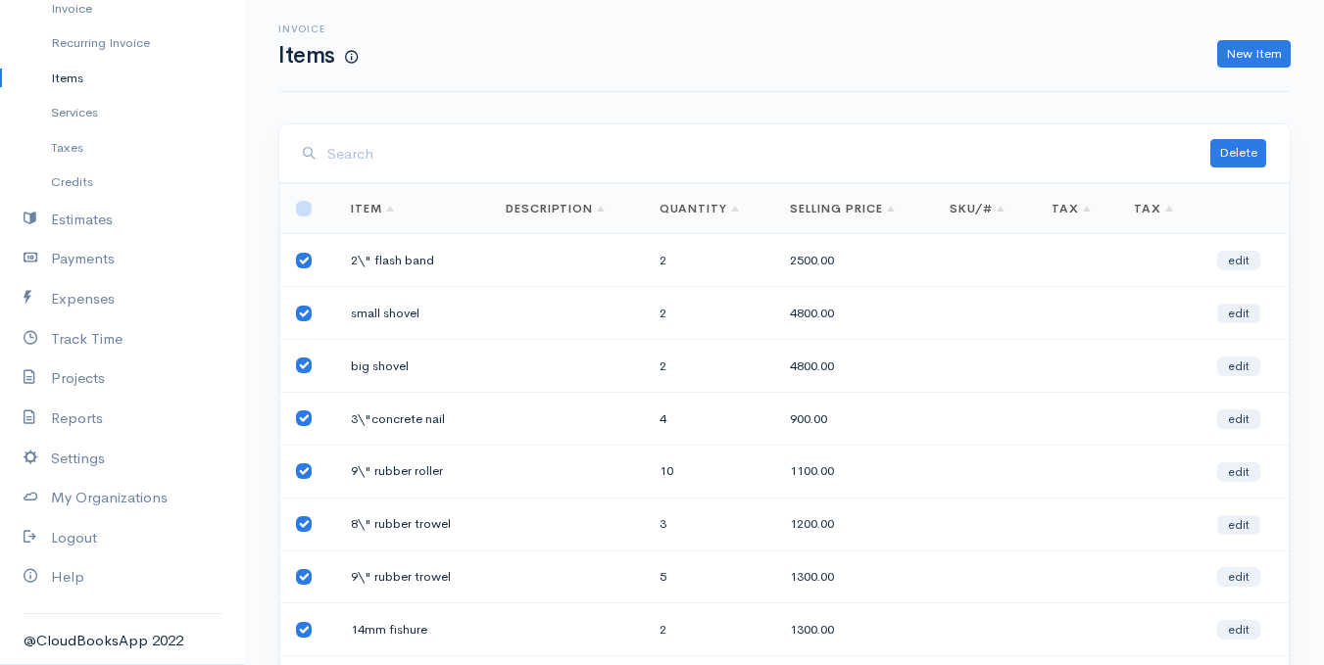
checkbox input "true"
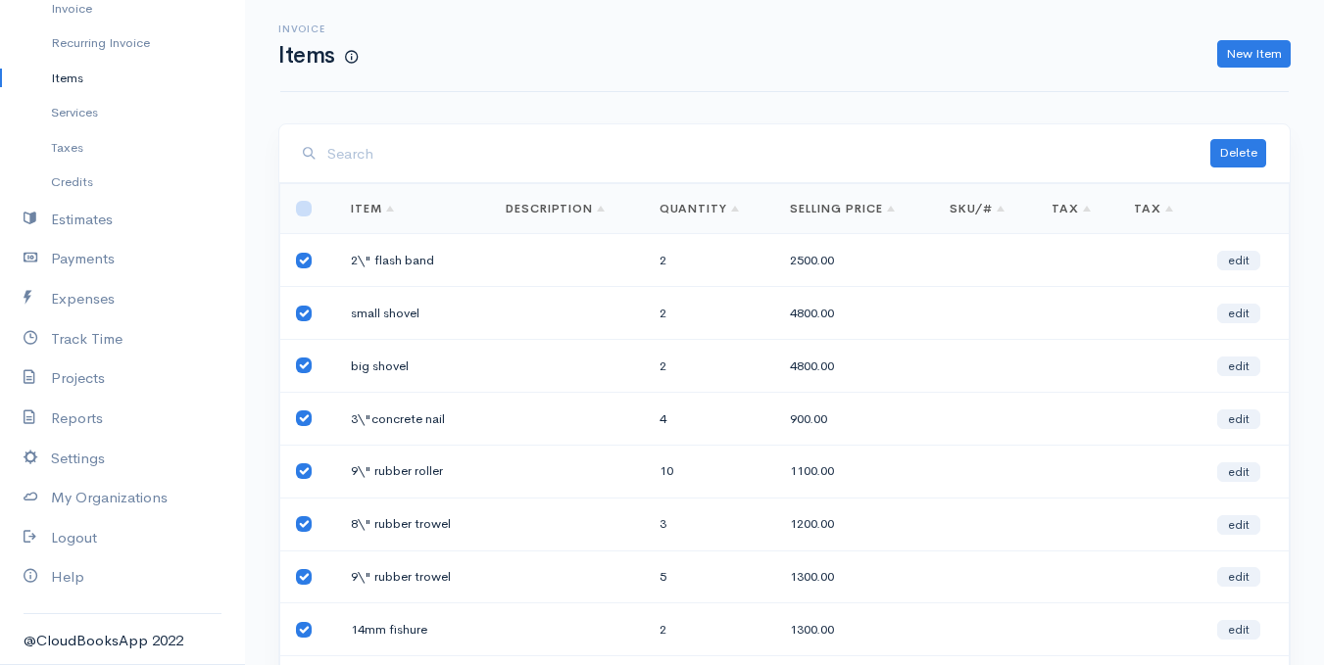
checkbox input "true"
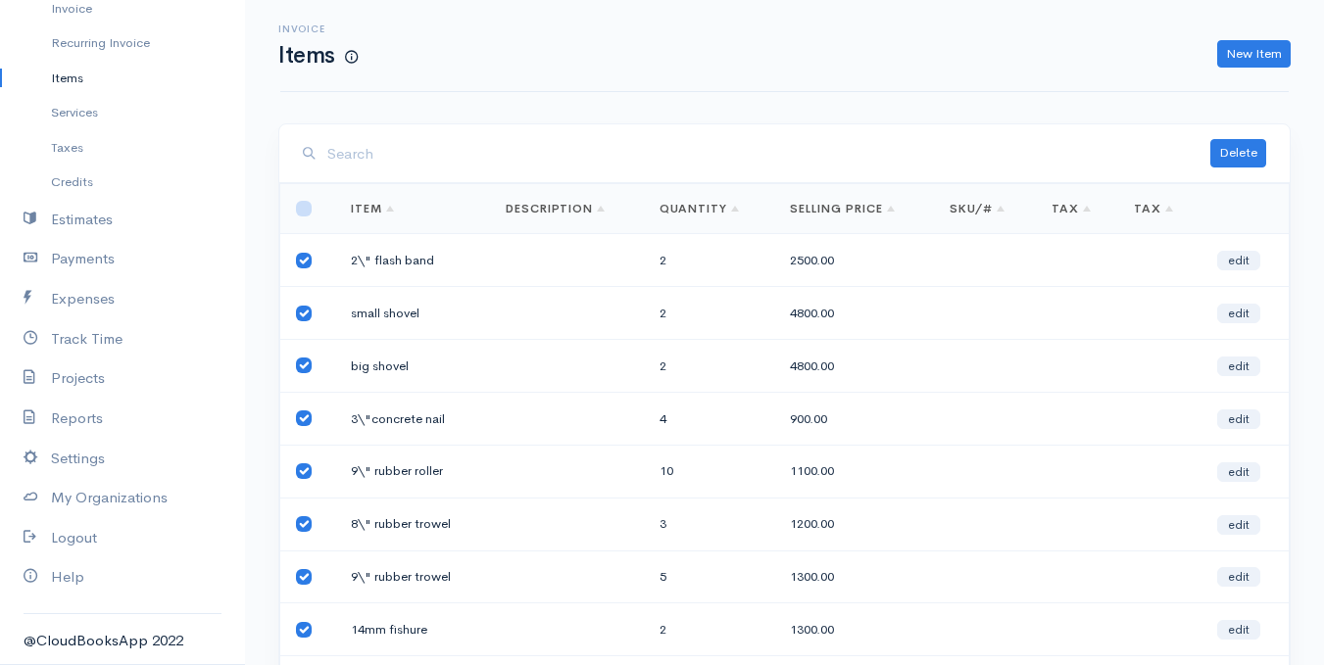
click at [303, 208] on input "checkbox" at bounding box center [304, 209] width 16 height 16
checkbox input "true"
checkbox input "false"
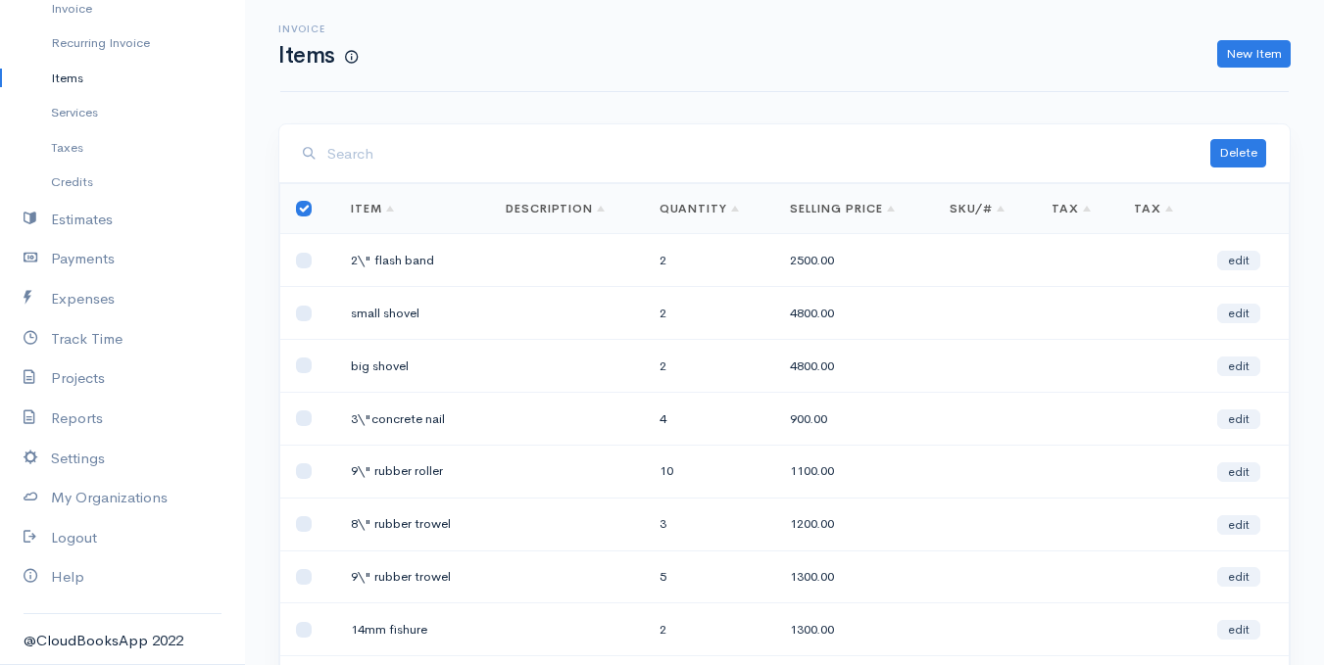
checkbox input "false"
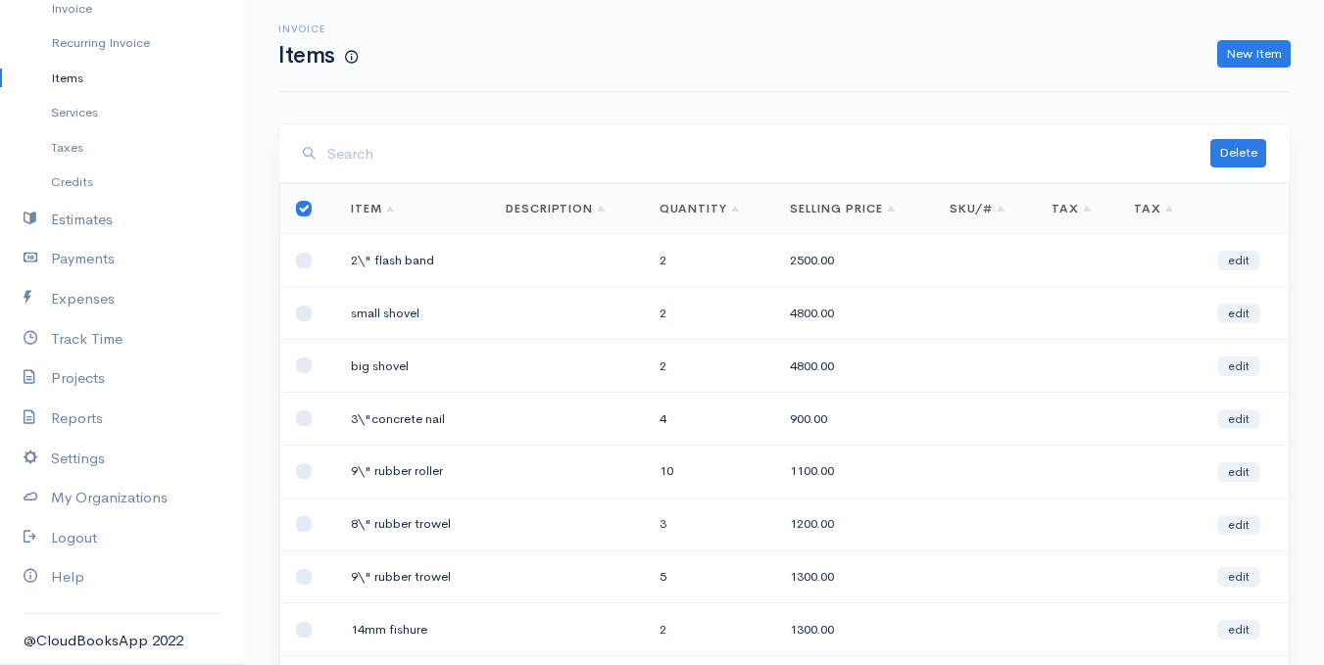
checkbox input "false"
click at [303, 208] on input "checkbox" at bounding box center [304, 209] width 16 height 16
checkbox input "false"
checkbox input "true"
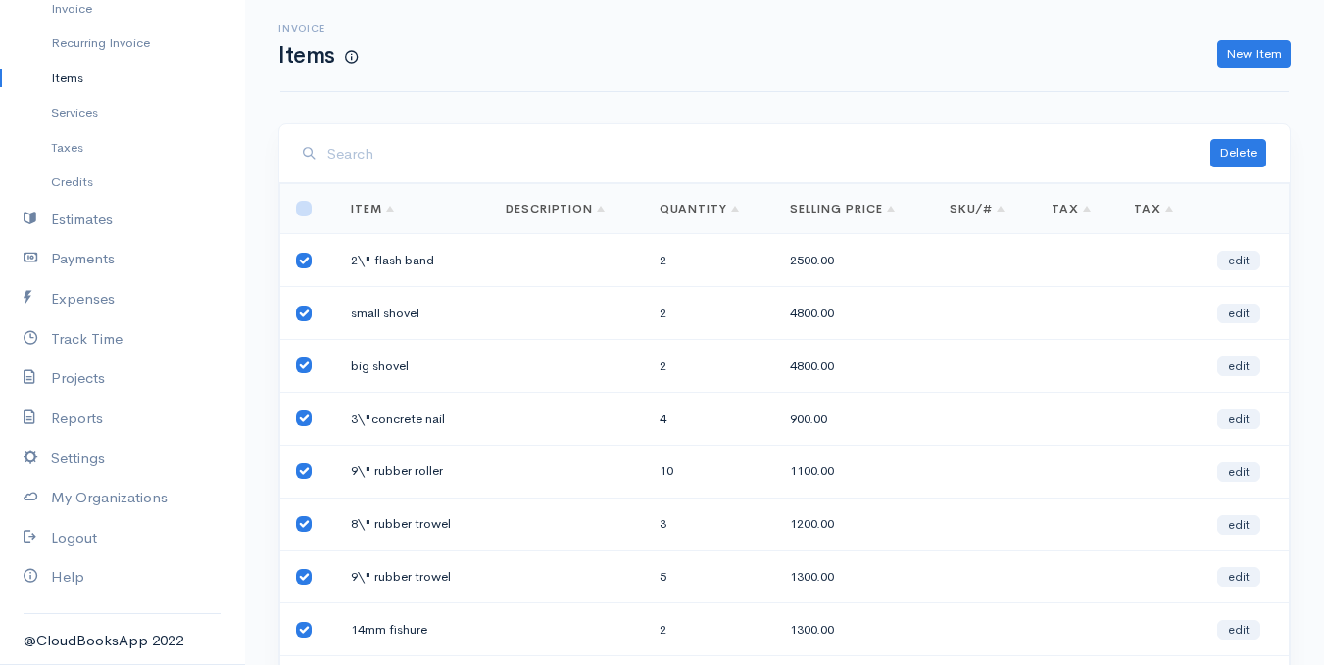
checkbox input "true"
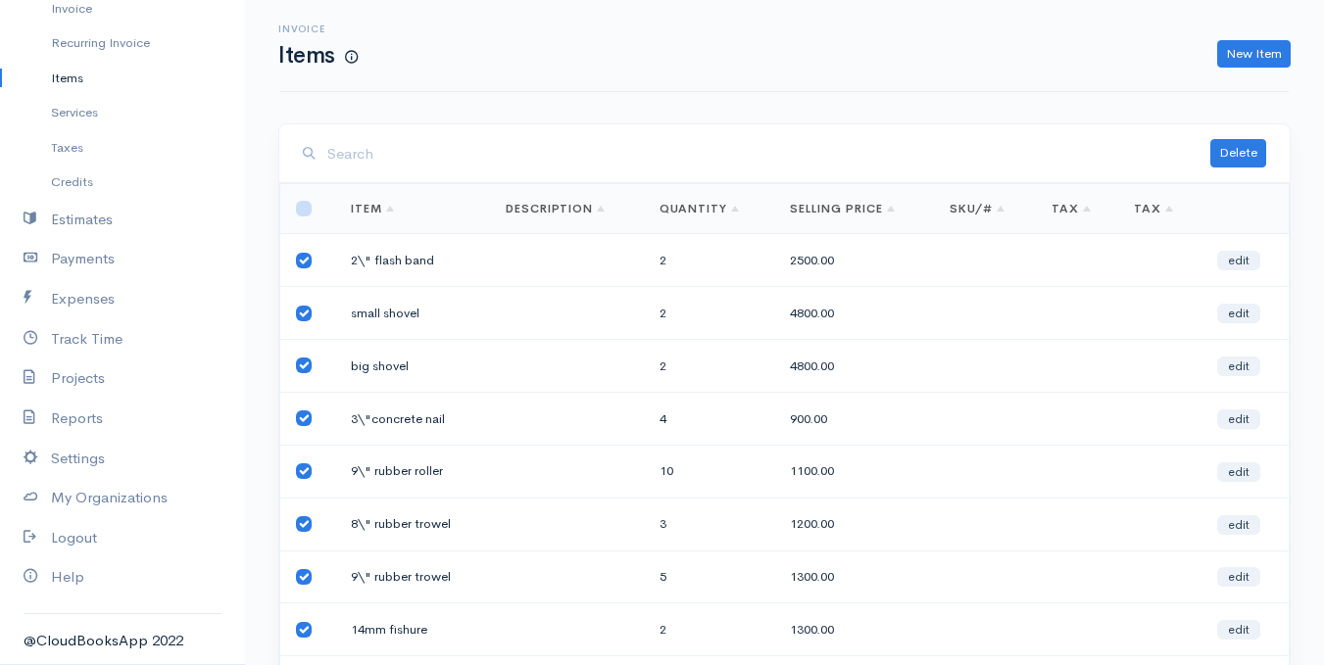
checkbox input "true"
click at [1247, 147] on button "Delete" at bounding box center [1238, 153] width 56 height 28
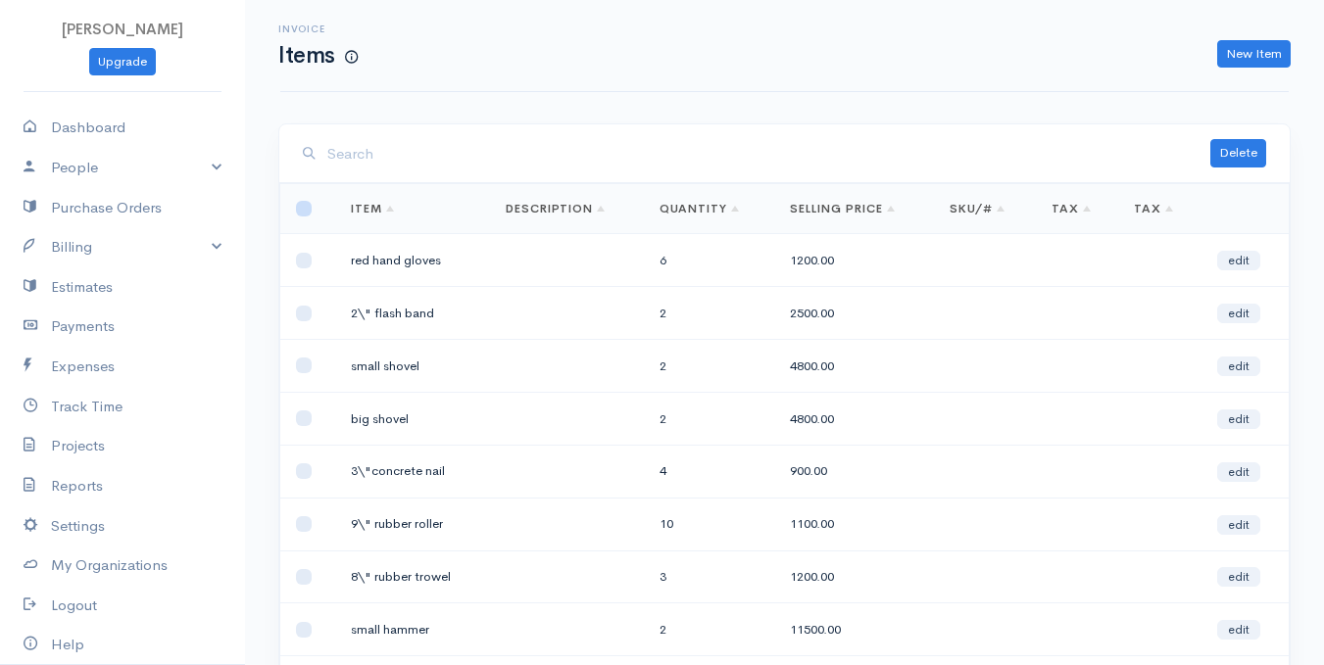
click at [310, 211] on input "checkbox" at bounding box center [304, 209] width 16 height 16
checkbox input "true"
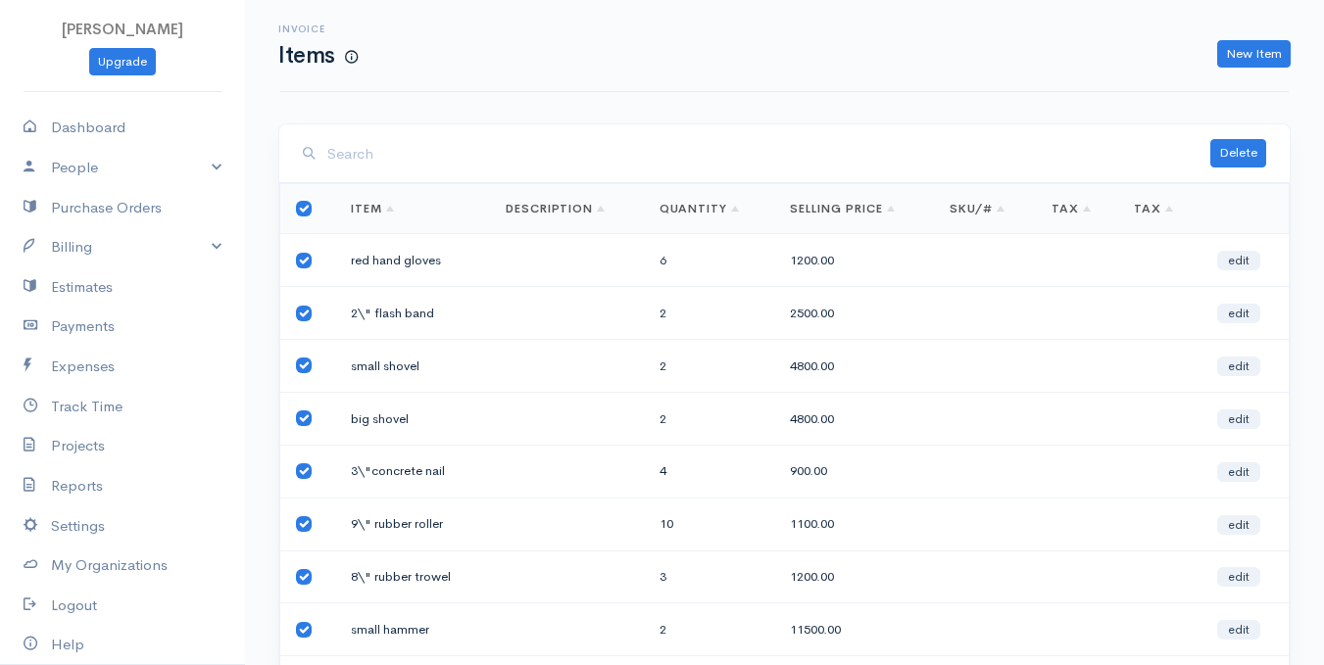
checkbox input "true"
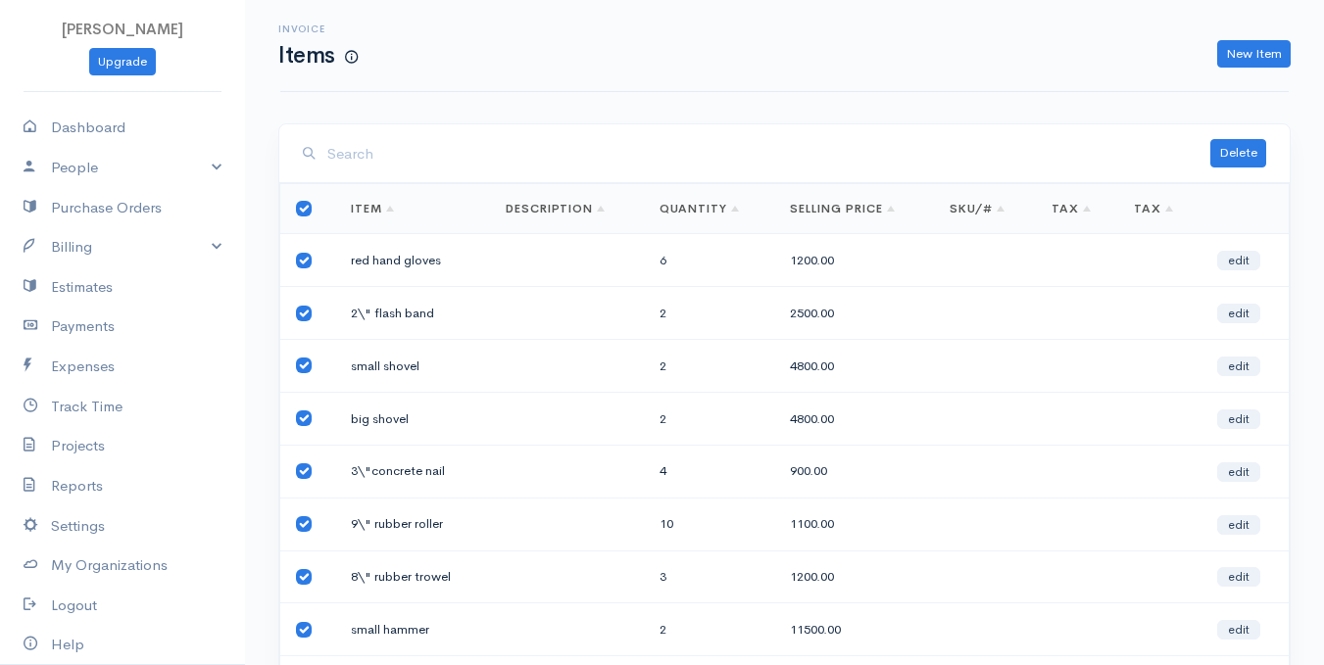
checkbox input "true"
click at [1249, 148] on button "Delete" at bounding box center [1238, 153] width 56 height 28
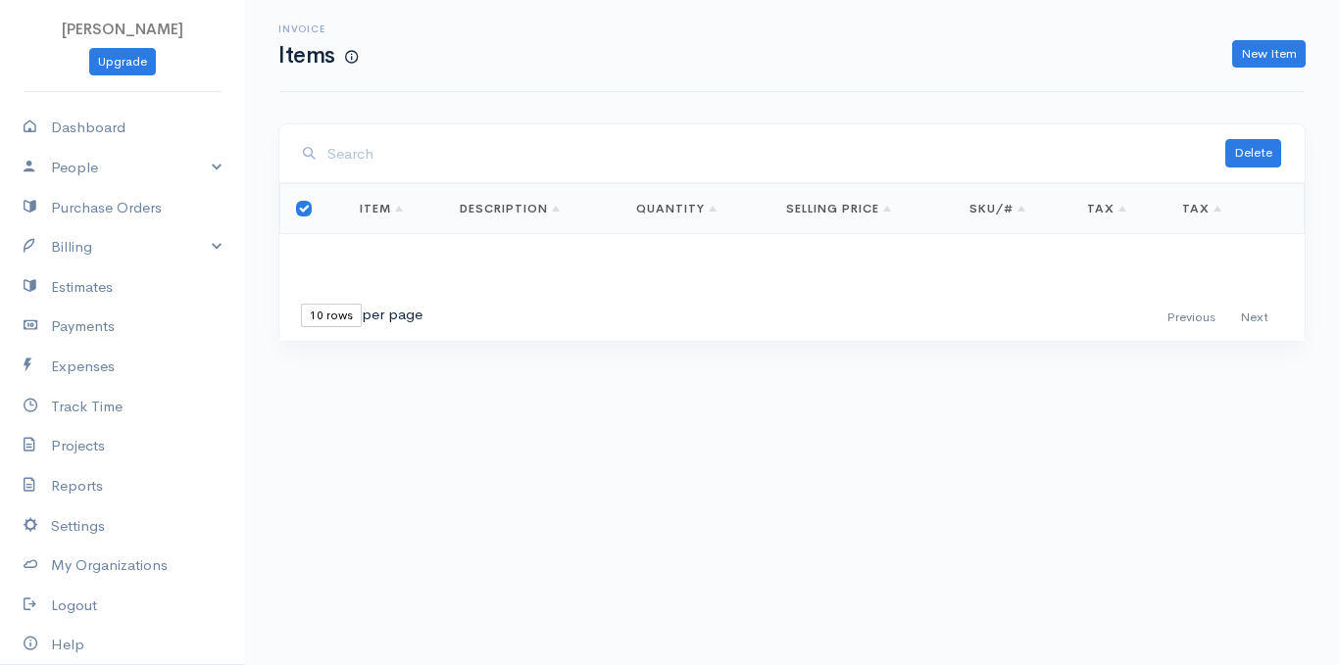
click at [833, 327] on div "First Previous Next Last 10 rows 25 rows 50 rows per page" at bounding box center [791, 318] width 1005 height 28
click at [300, 207] on input "checkbox" at bounding box center [304, 209] width 16 height 16
checkbox input "false"
